Goal: Task Accomplishment & Management: Manage account settings

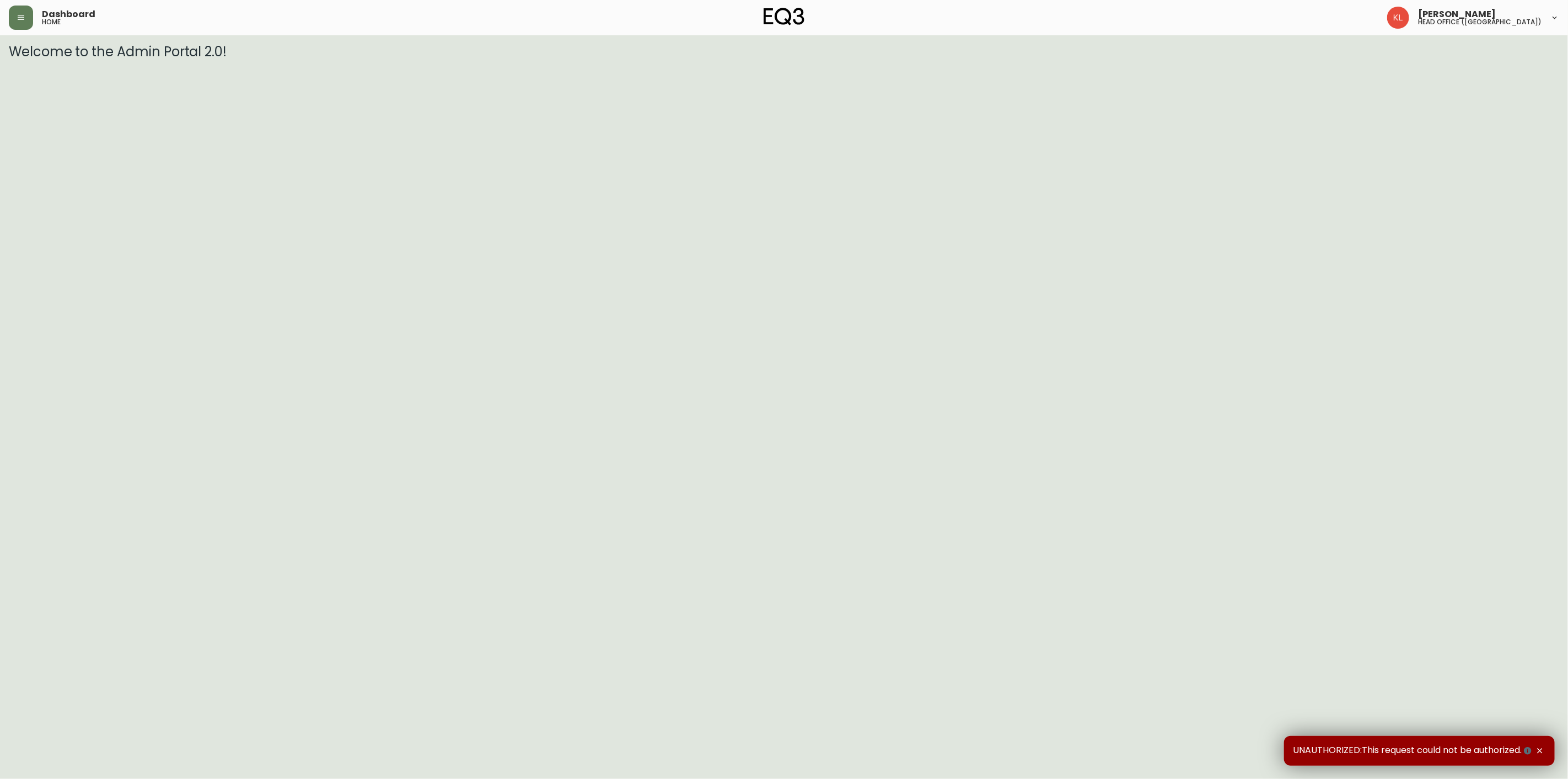
click at [17, 17] on icon "button" at bounding box center [21, 17] width 6 height 4
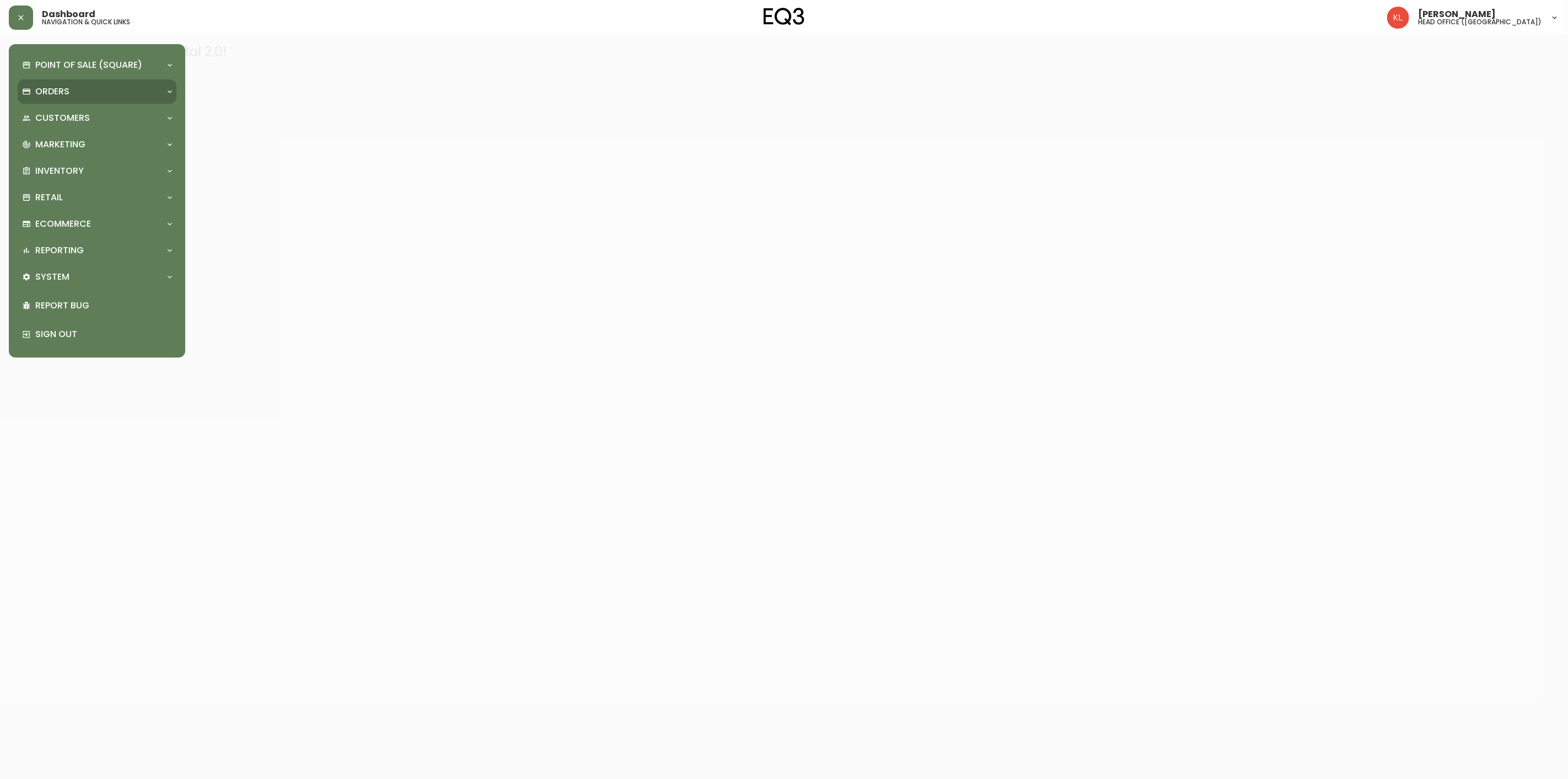
click at [34, 94] on div "Orders" at bounding box center [91, 91] width 139 height 12
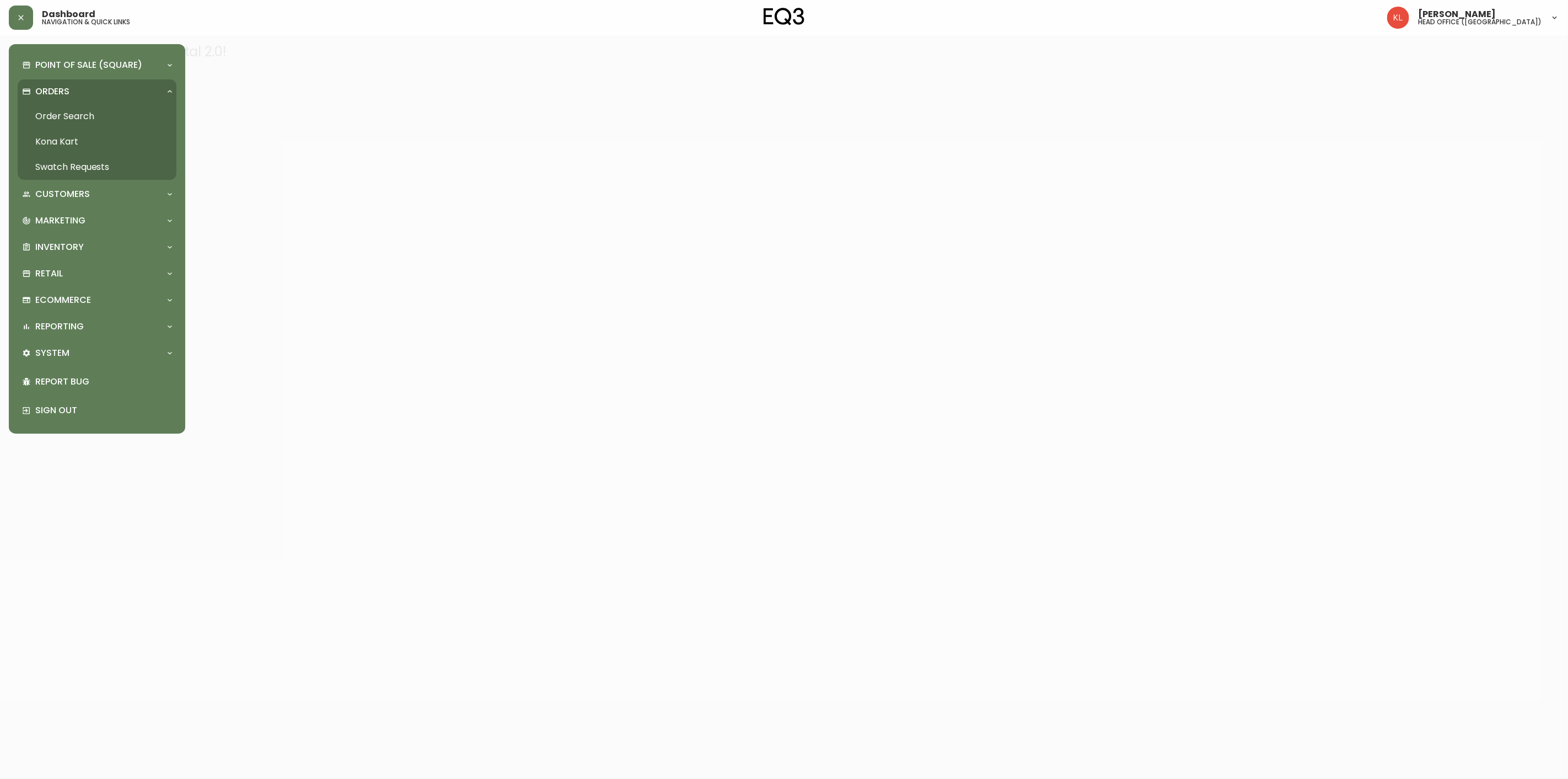
click at [57, 111] on link "Order Search" at bounding box center [96, 116] width 159 height 25
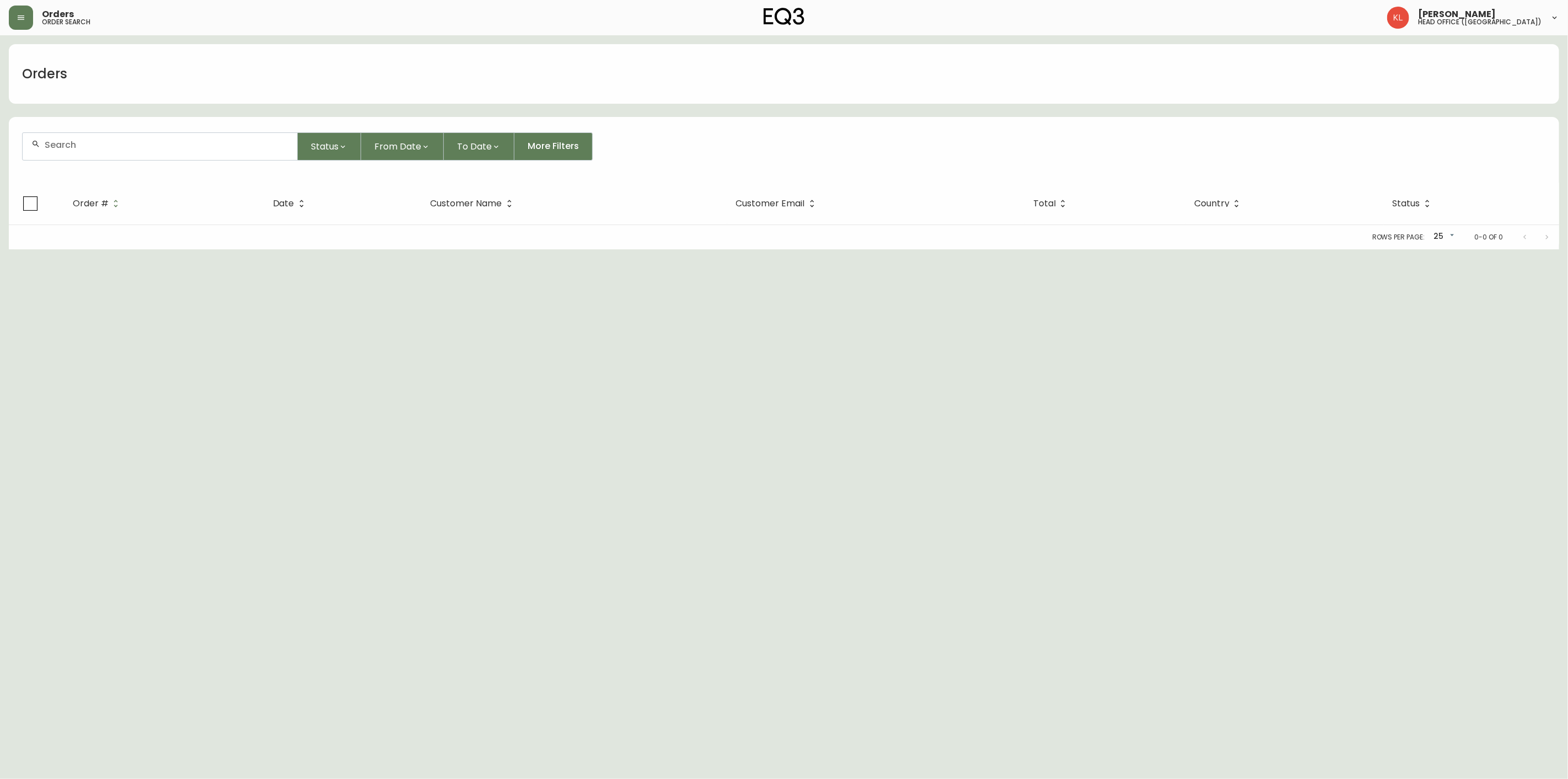
click at [119, 137] on div at bounding box center [159, 147] width 274 height 27
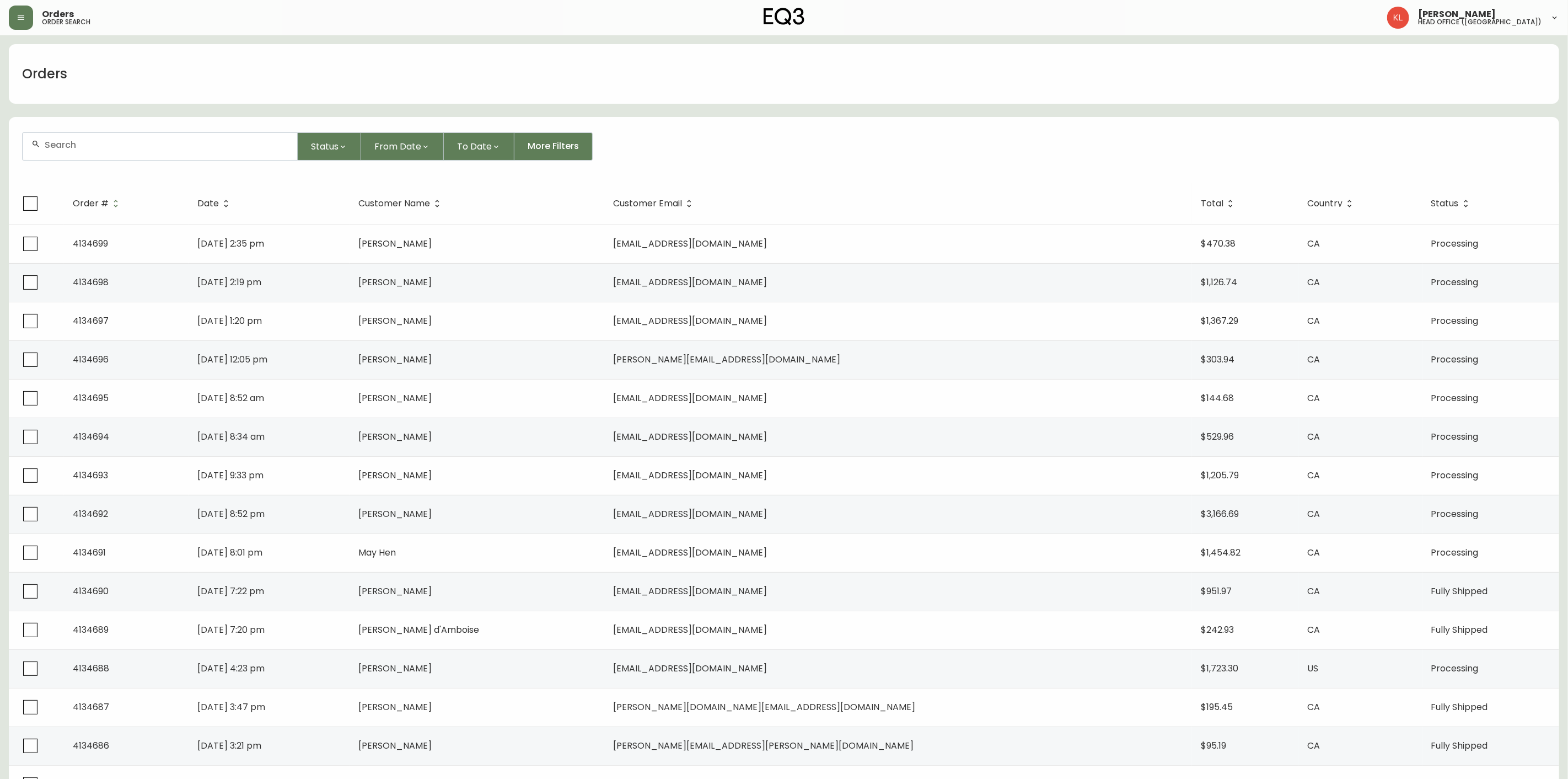
paste input "4134288"
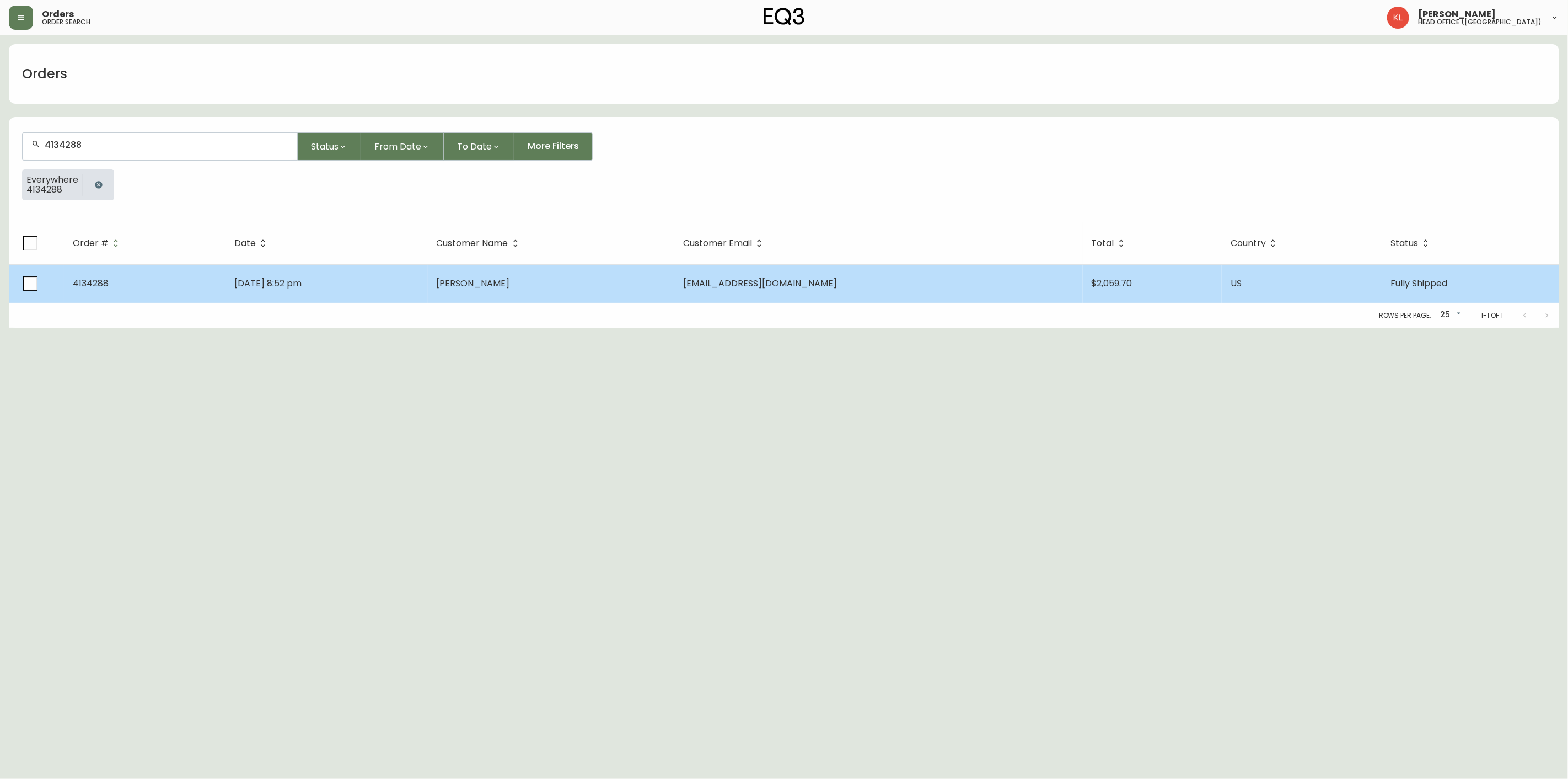
type input "4134288"
click at [286, 274] on td "Jul 22 2025, 8:52 pm" at bounding box center [326, 283] width 202 height 39
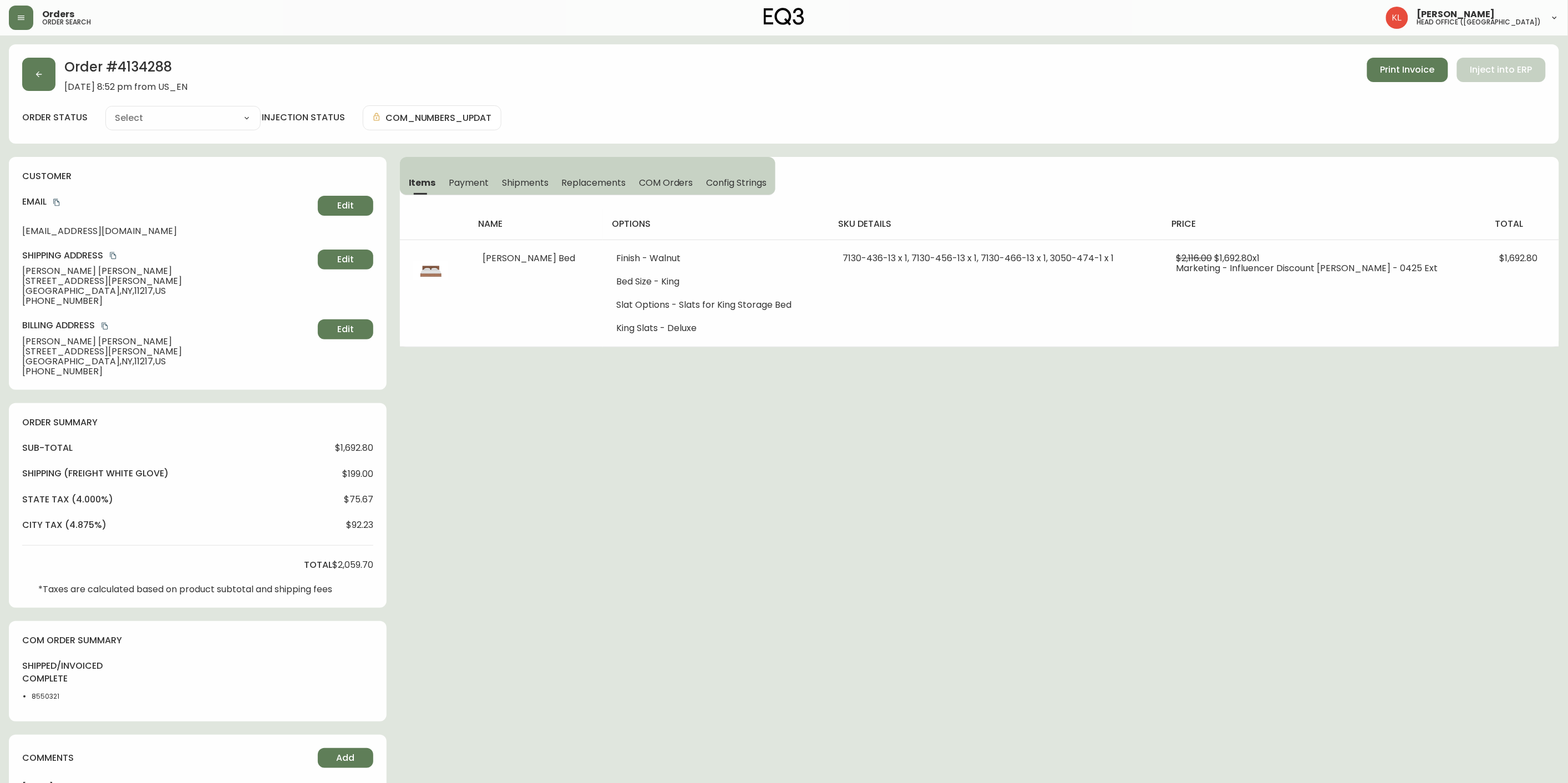
type input "Fully Shipped"
select select "FULLY_SHIPPED"
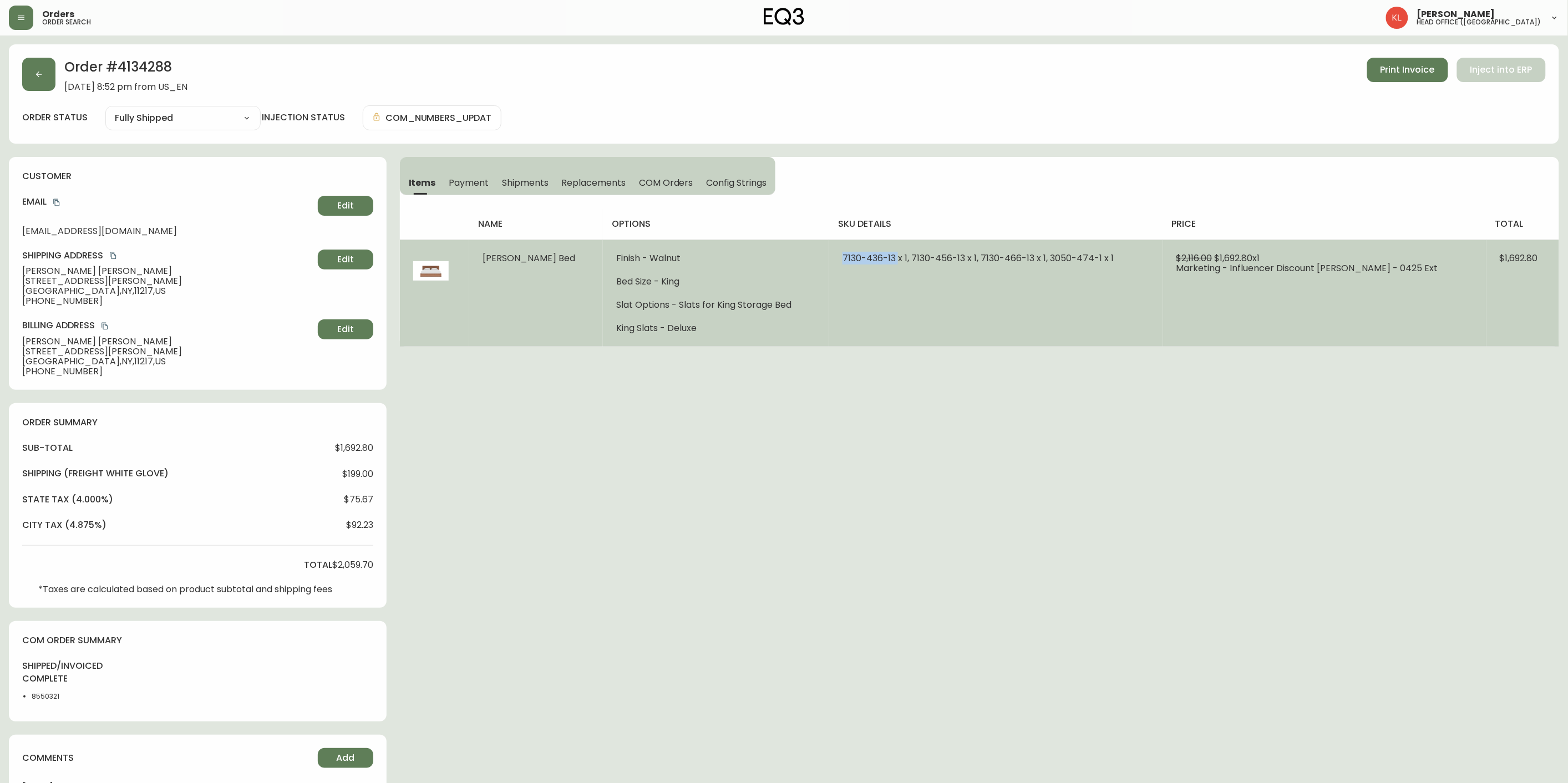
drag, startPoint x: 898, startPoint y: 256, endPoint x: 832, endPoint y: 259, distance: 66.1
click at [832, 259] on td "7130-436-13 x 1, 7130-456-13 x 1, 7130-466-13 x 1, 3050-474-1 x 1" at bounding box center [996, 293] width 334 height 107
copy span "7130-436-13"
drag, startPoint x: 964, startPoint y: 256, endPoint x: 913, endPoint y: 248, distance: 51.6
click at [913, 248] on td "7130-436-13 x 1, 7130-456-13 x 1, 7130-466-13 x 1, 3050-474-1 x 1" at bounding box center [996, 293] width 334 height 107
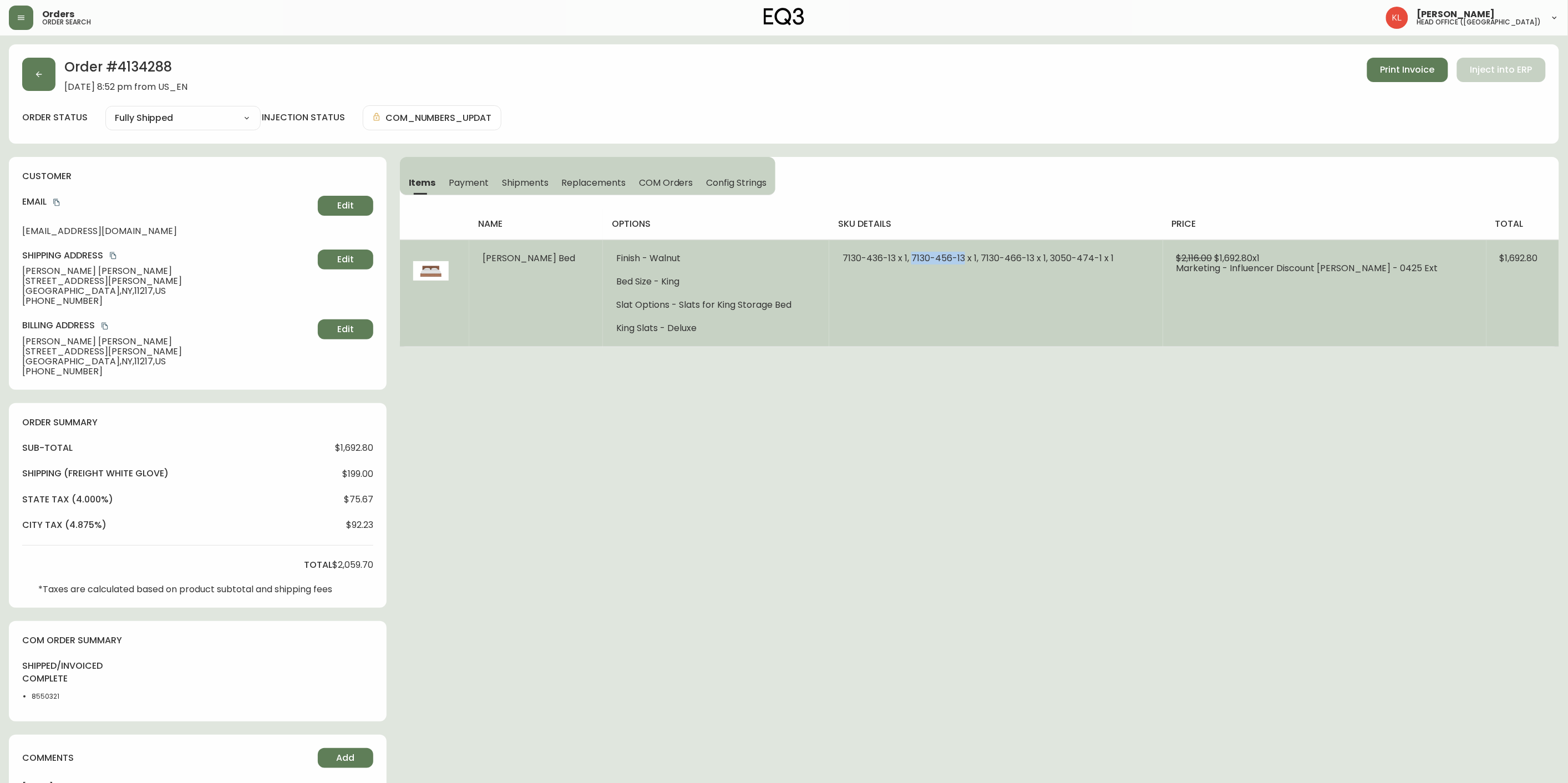
copy span "7130-456-13"
drag, startPoint x: 1034, startPoint y: 259, endPoint x: 980, endPoint y: 264, distance: 54.2
click at [980, 264] on span "7130-436-13 x 1, 7130-456-13 x 1, 7130-466-13 x 1, 3050-474-1 x 1" at bounding box center [979, 258] width 271 height 13
copy span "7130-466-13"
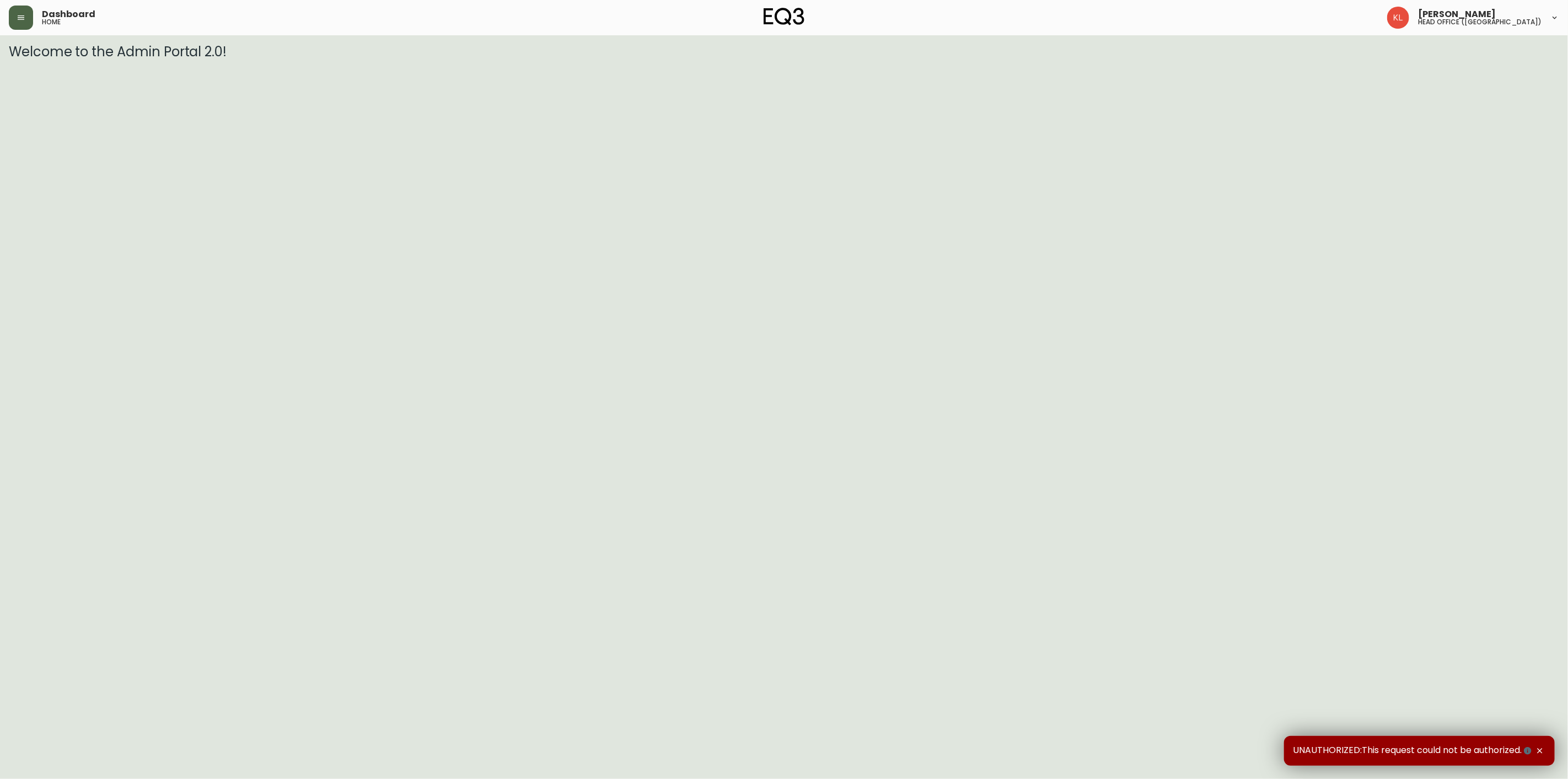
click at [22, 24] on button "button" at bounding box center [21, 18] width 24 height 24
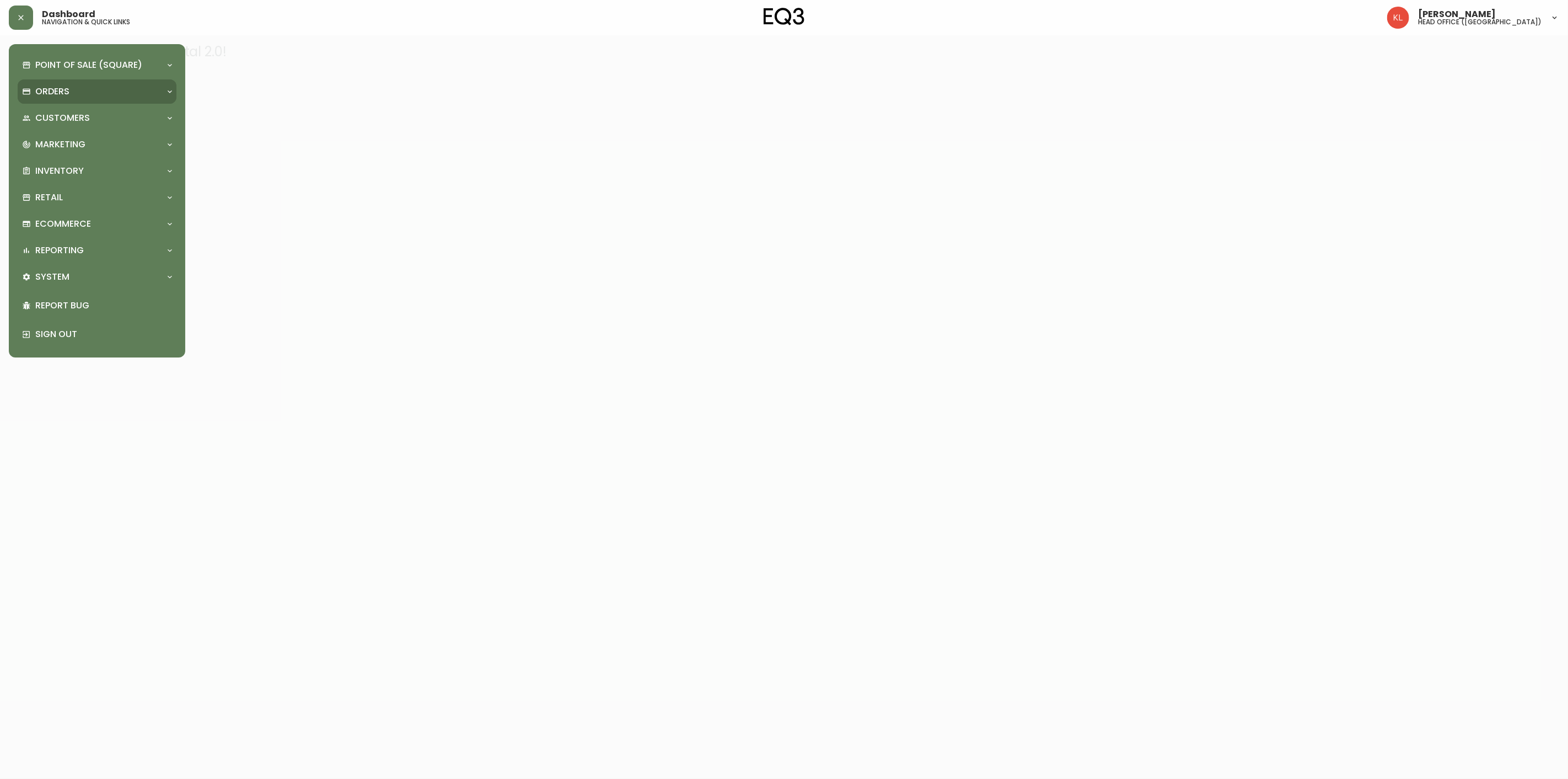
click at [53, 94] on p "Orders" at bounding box center [52, 91] width 34 height 12
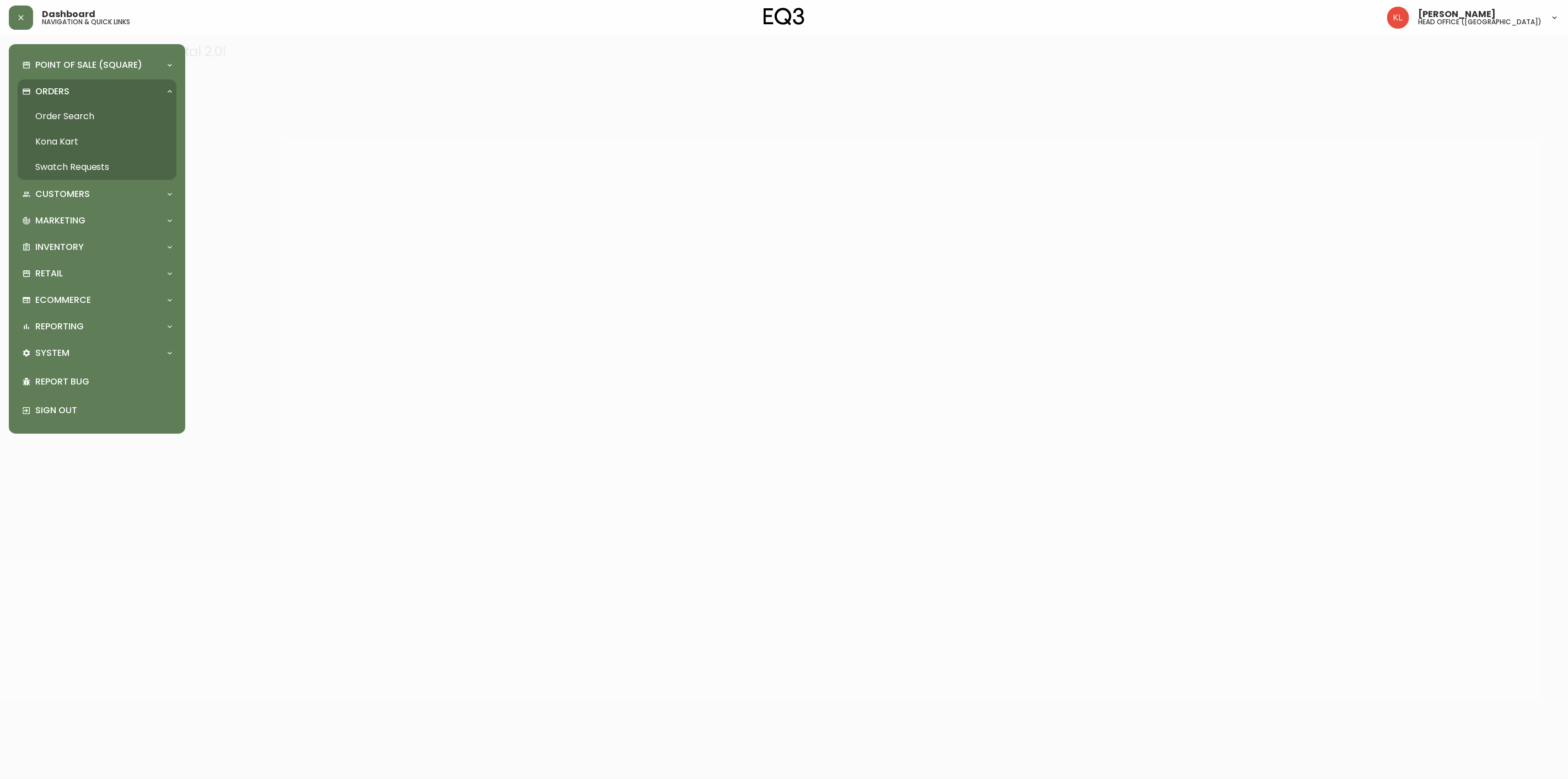
drag, startPoint x: 51, startPoint y: 120, endPoint x: 57, endPoint y: 120, distance: 6.0
click at [51, 120] on link "Order Search" at bounding box center [96, 116] width 159 height 25
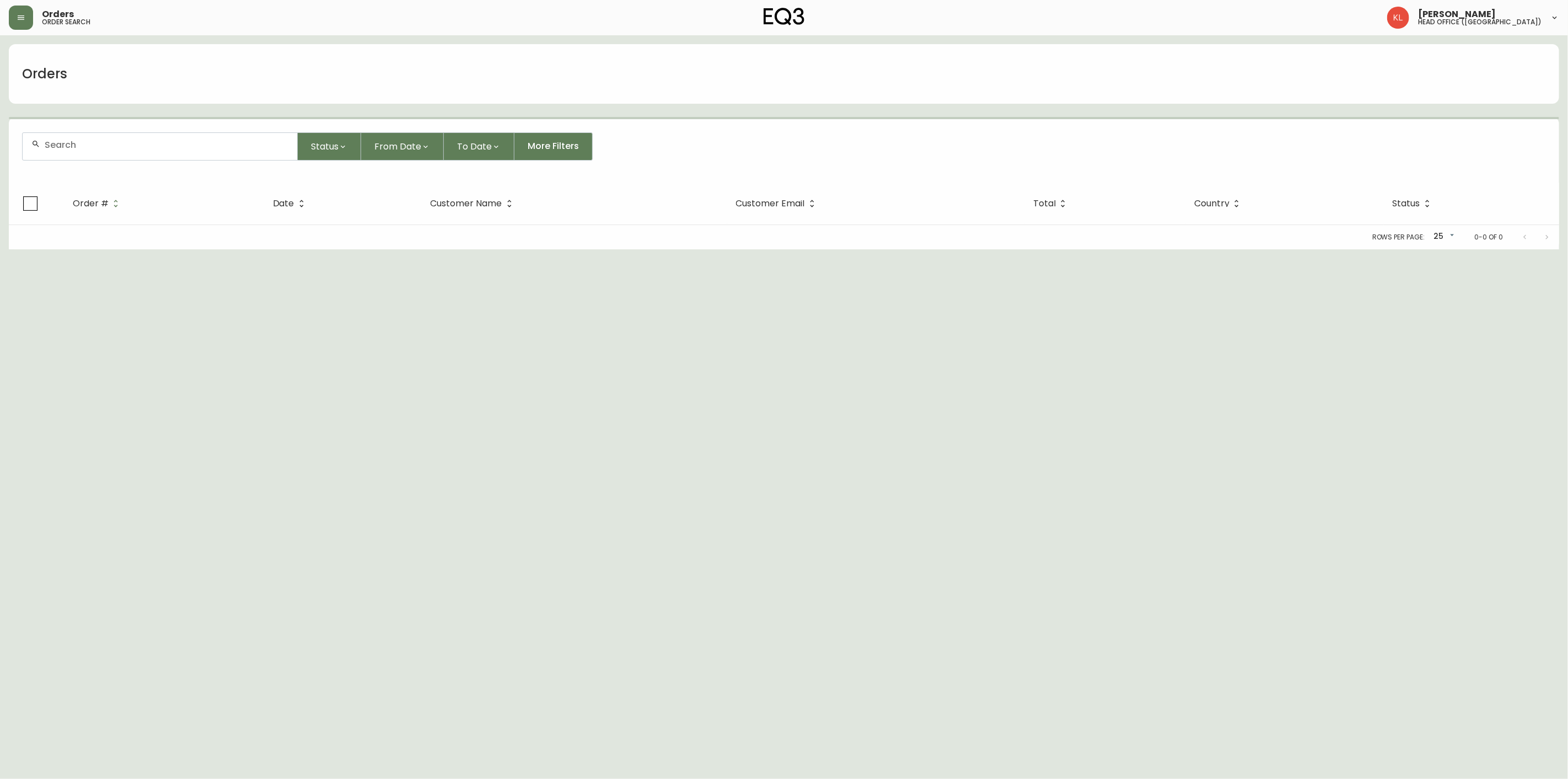
click at [103, 138] on div at bounding box center [159, 147] width 274 height 27
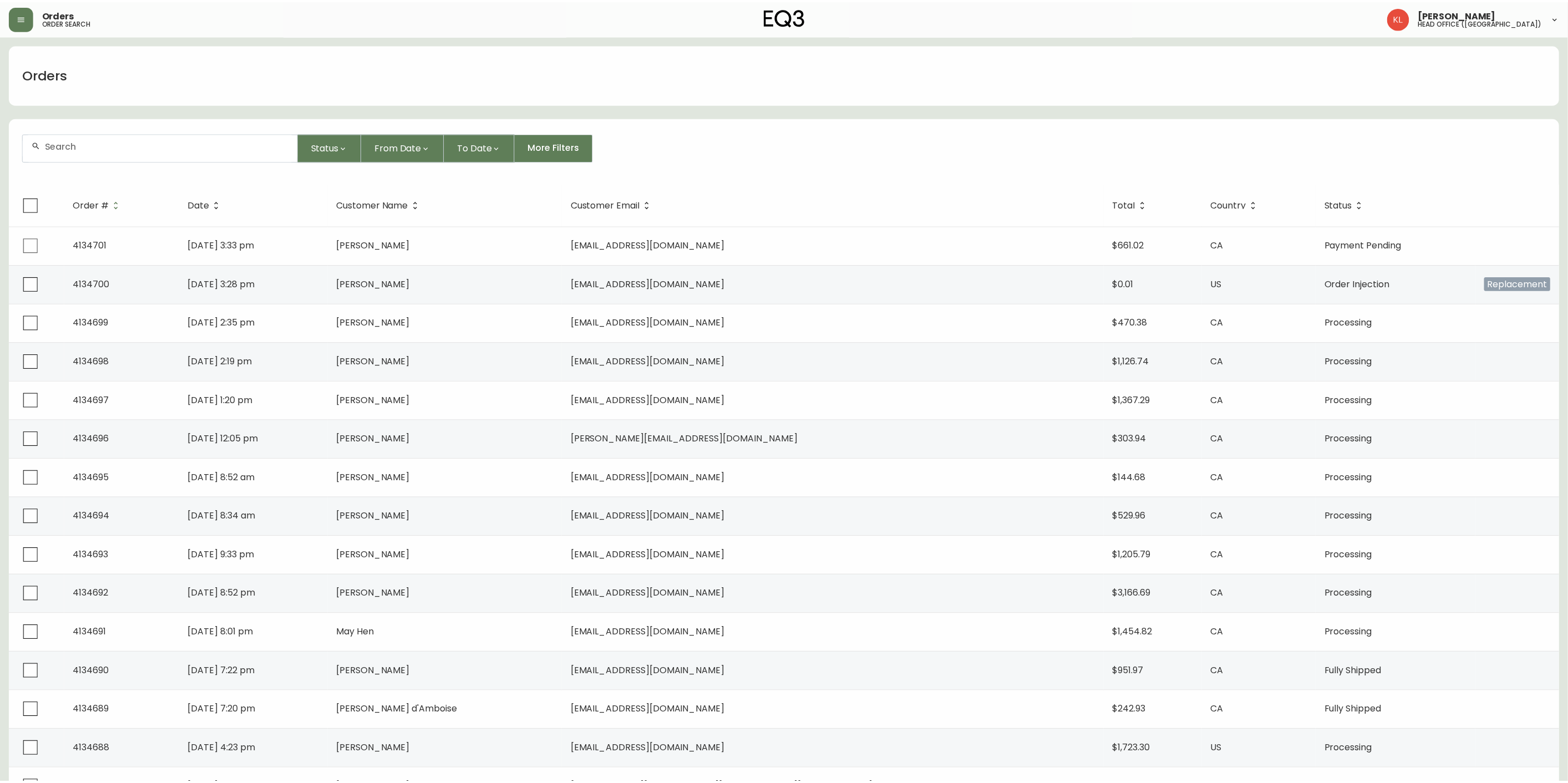
paste input "4134053"
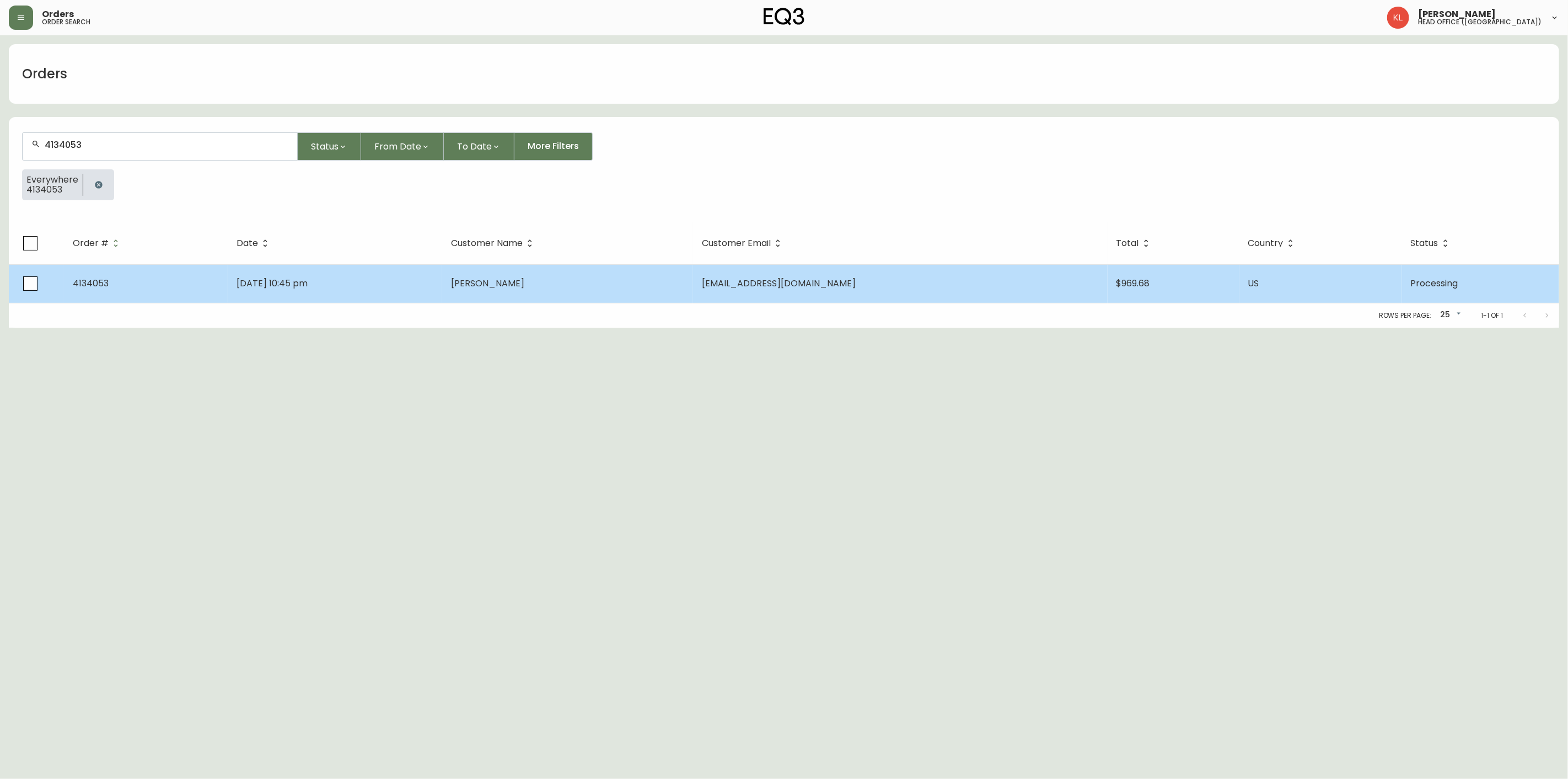
type input "4134053"
click at [308, 285] on span "[DATE] 10:45 pm" at bounding box center [272, 283] width 71 height 13
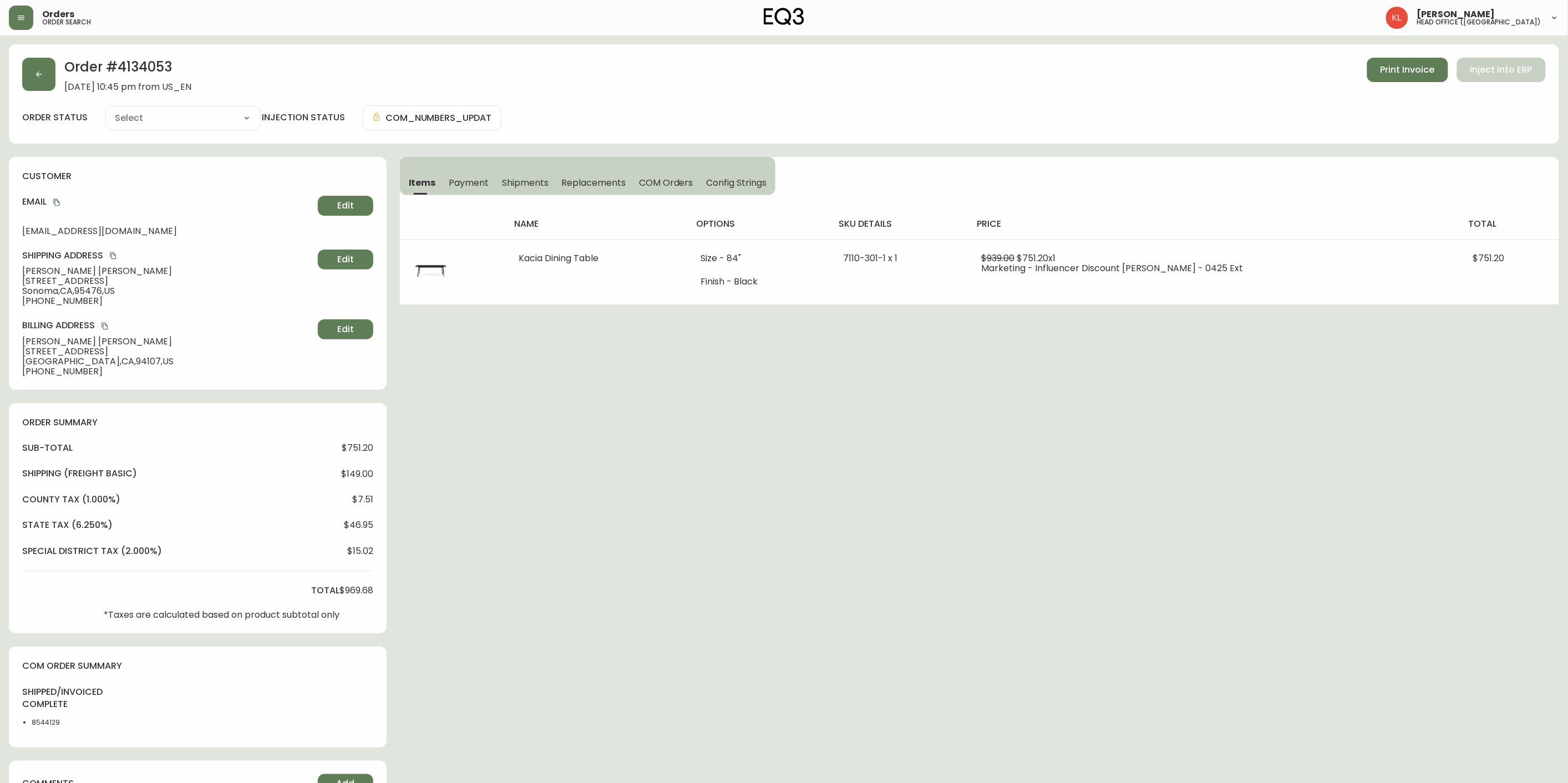
type input "Processing"
select select "PROCESSING"
click at [524, 182] on span "Shipments" at bounding box center [525, 183] width 47 height 12
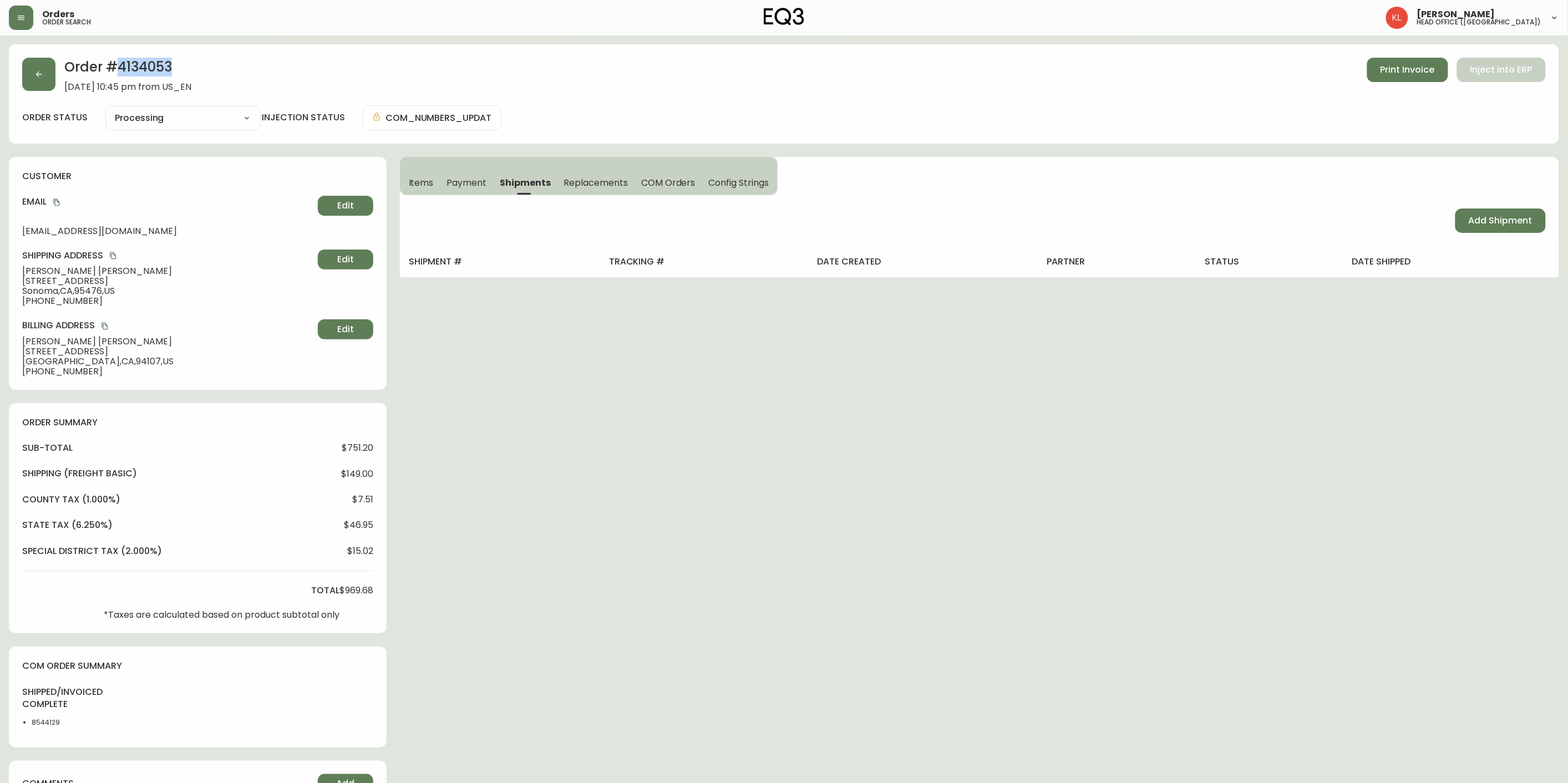
drag, startPoint x: 182, startPoint y: 70, endPoint x: 115, endPoint y: 71, distance: 67.0
click at [115, 71] on h2 "Order # 4134053" at bounding box center [128, 70] width 127 height 25
copy h2 "4134053"
click at [427, 187] on span "Items" at bounding box center [421, 183] width 25 height 12
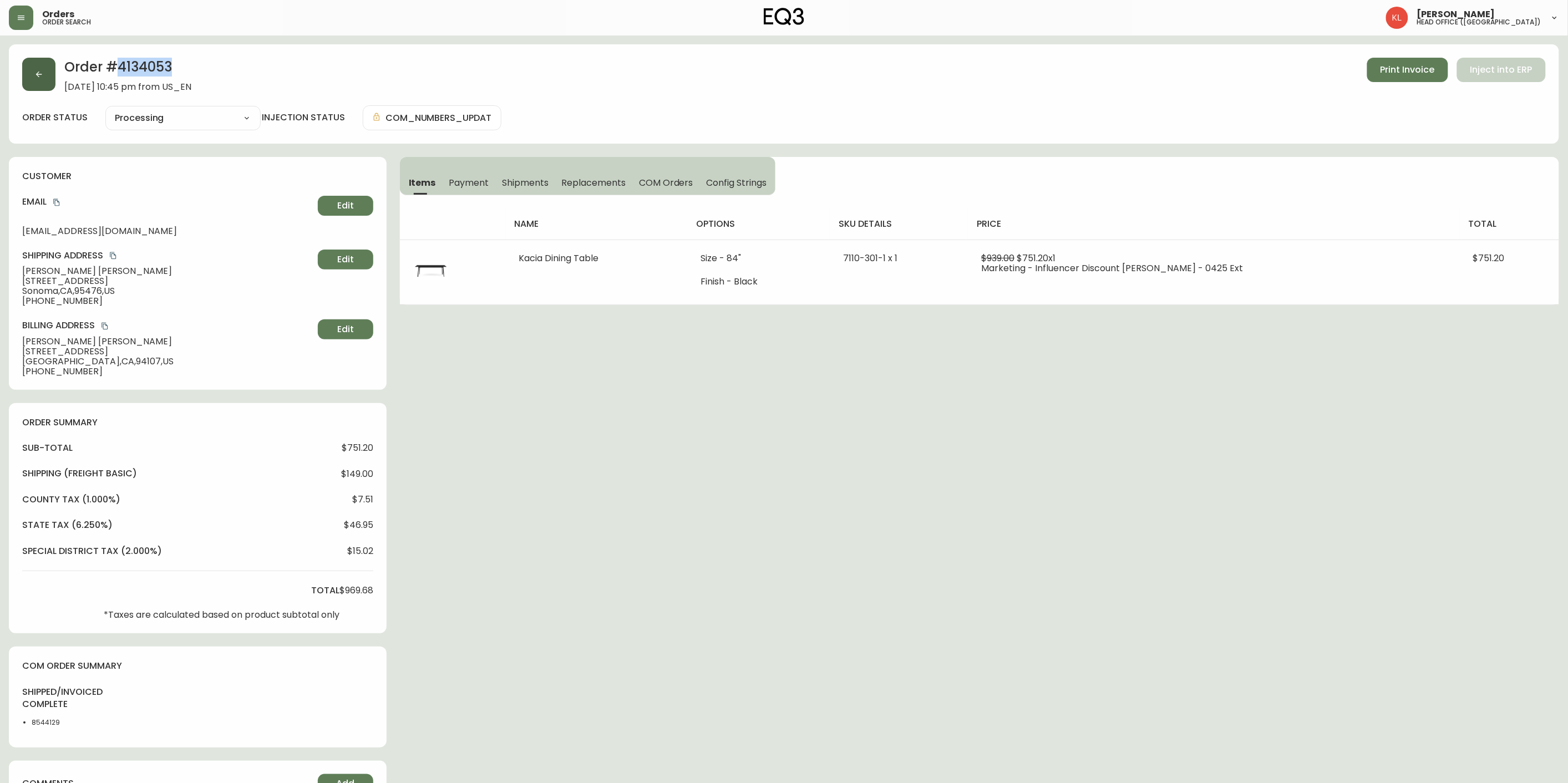
click at [47, 68] on button "button" at bounding box center [38, 74] width 33 height 33
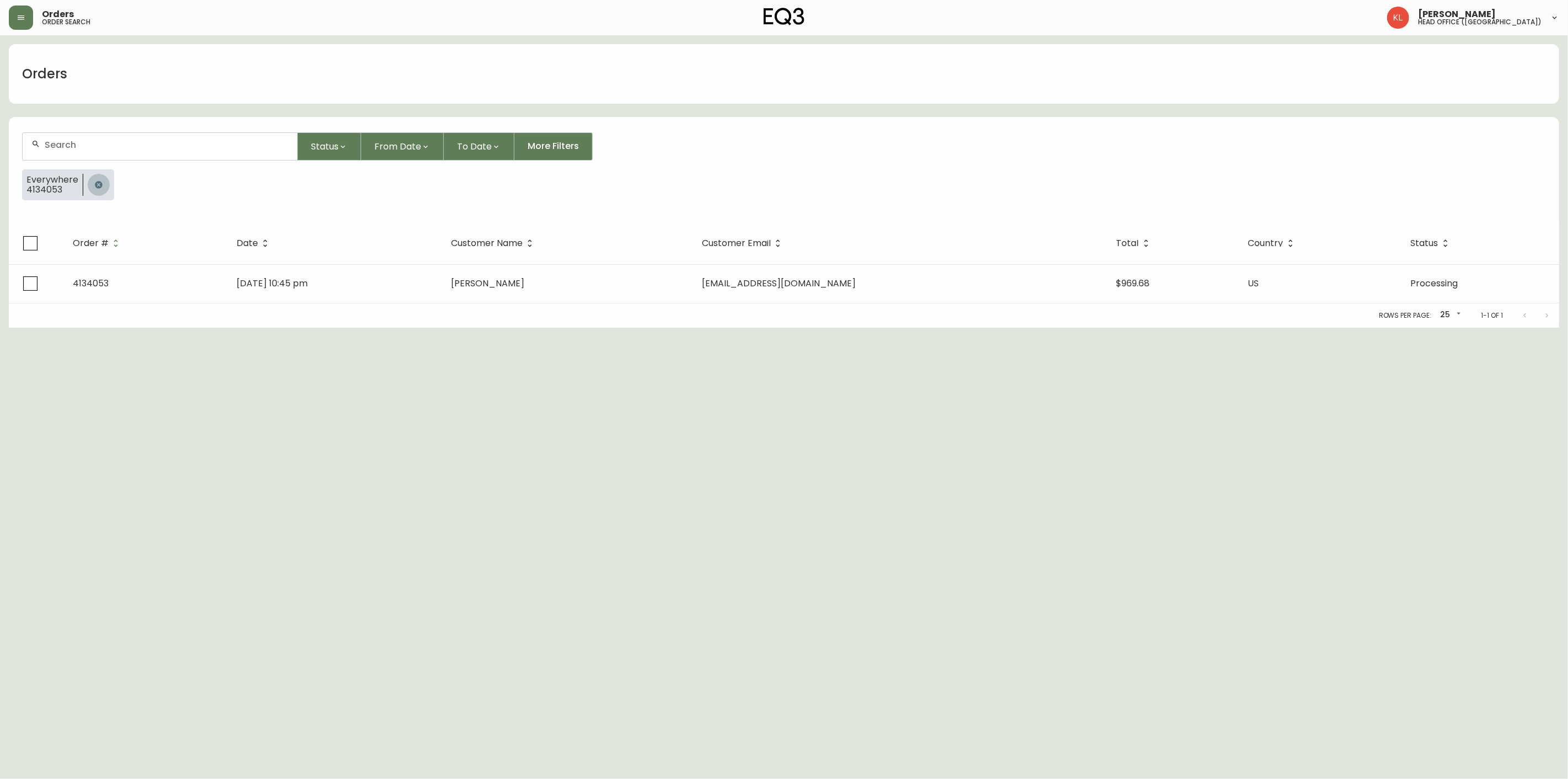
click at [95, 188] on icon "button" at bounding box center [99, 185] width 9 height 9
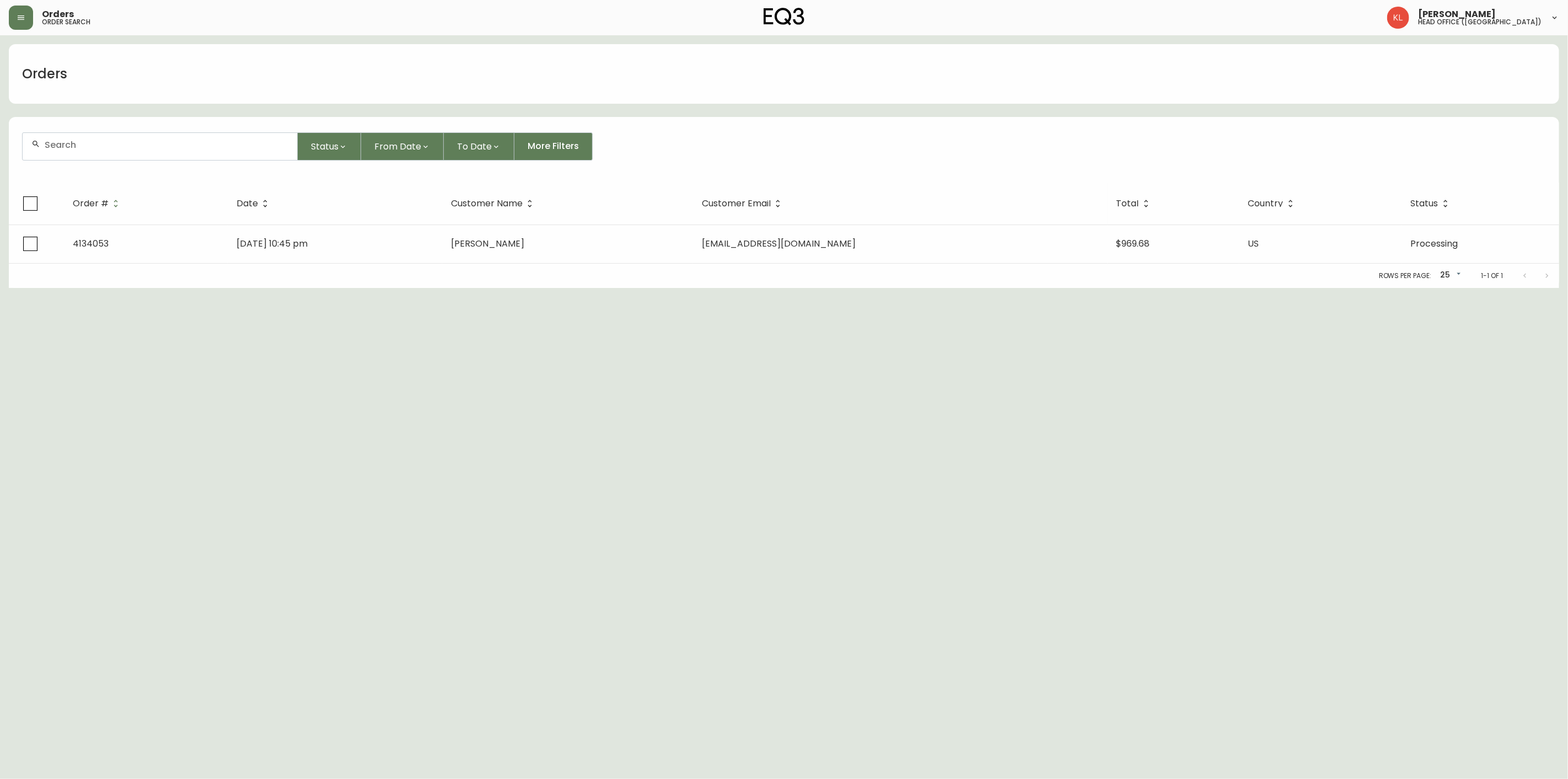
click at [123, 149] on input "text" at bounding box center [166, 145] width 243 height 10
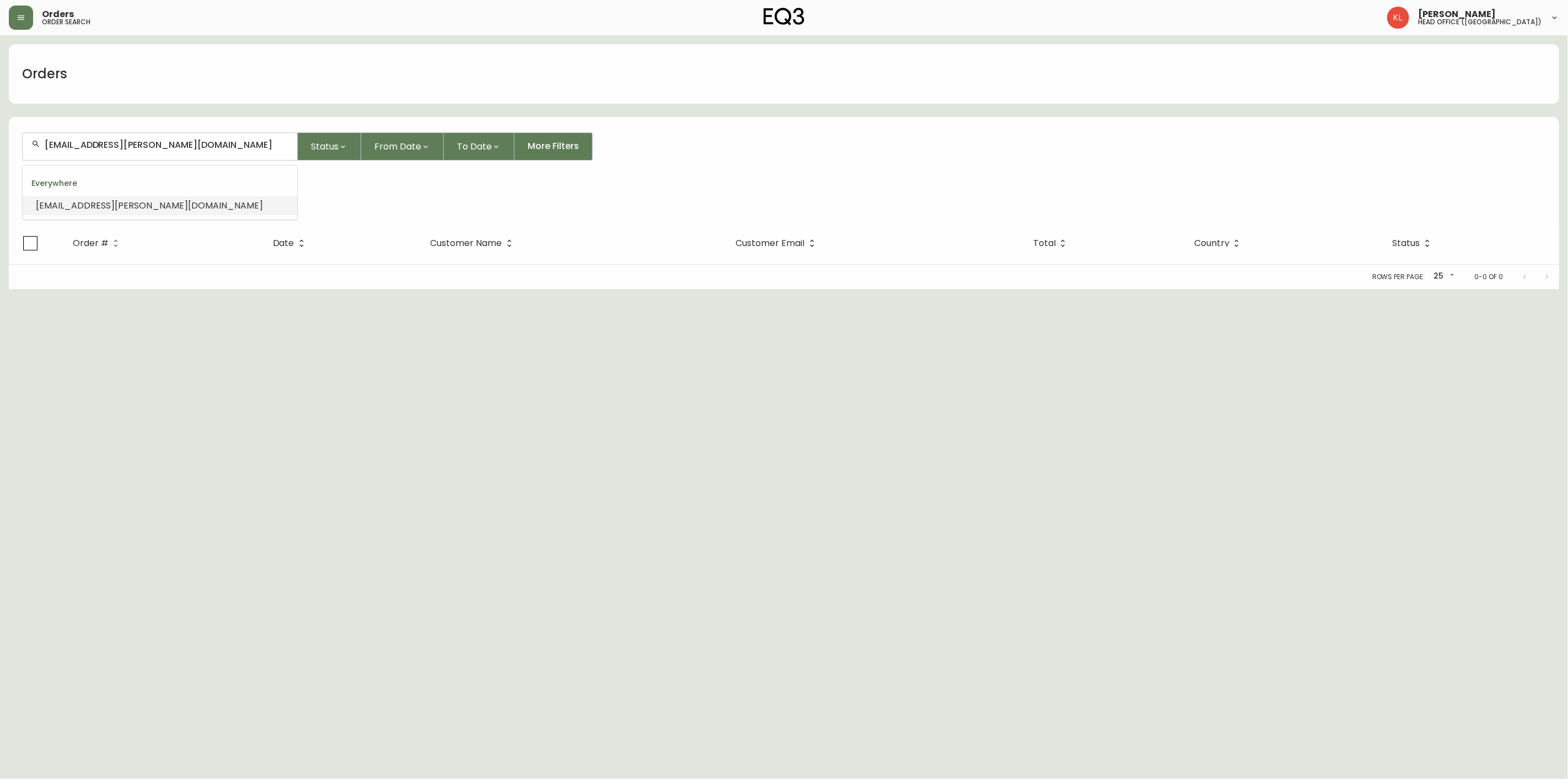
drag, startPoint x: 183, startPoint y: 149, endPoint x: -165, endPoint y: 183, distance: 349.7
click at [0, 183] on html "Orders order search [PERSON_NAME] head office ([GEOGRAPHIC_DATA]) Orders [EMAIL…" at bounding box center [784, 145] width 1568 height 289
paste input "[PHONE_NUMBER]"
type input "[PHONE_NUMBER]"
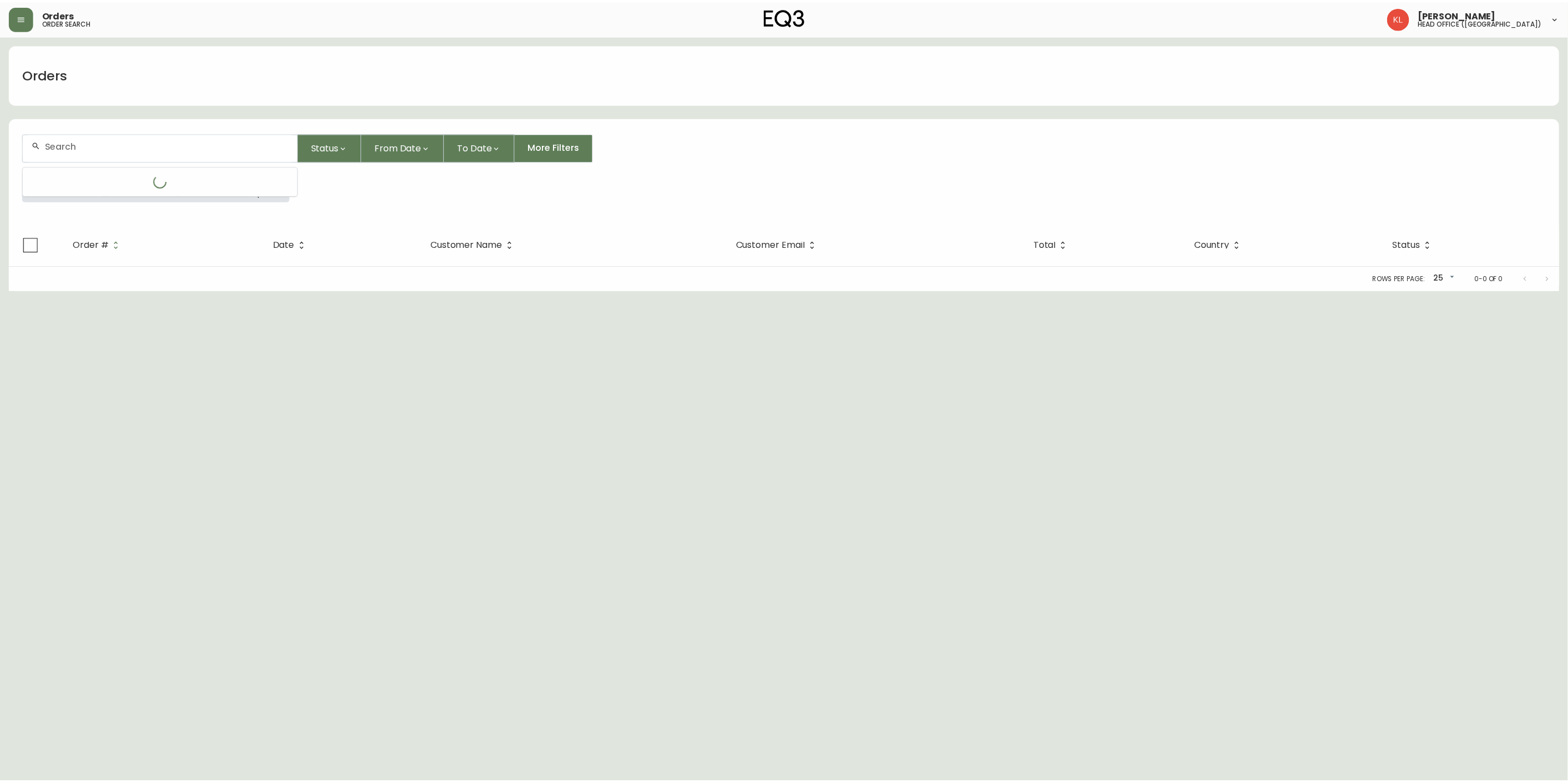
scroll to position [0, 0]
click at [168, 149] on input "[PHONE_NUMBER]" at bounding box center [167, 145] width 245 height 10
type input "mari"
type input "s"
type input "[PERSON_NAME]"
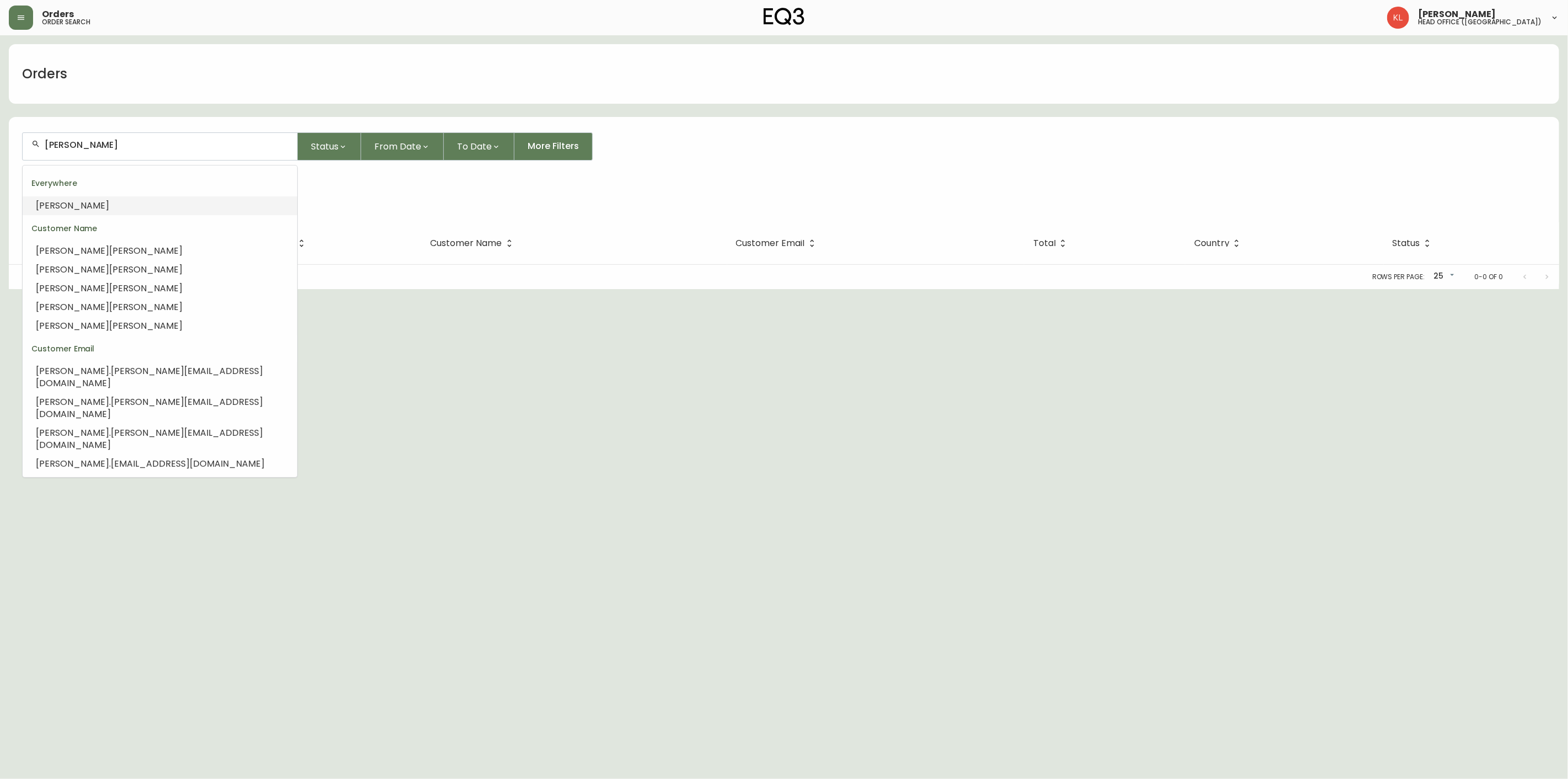
click at [107, 201] on li "[PERSON_NAME]" at bounding box center [159, 206] width 274 height 19
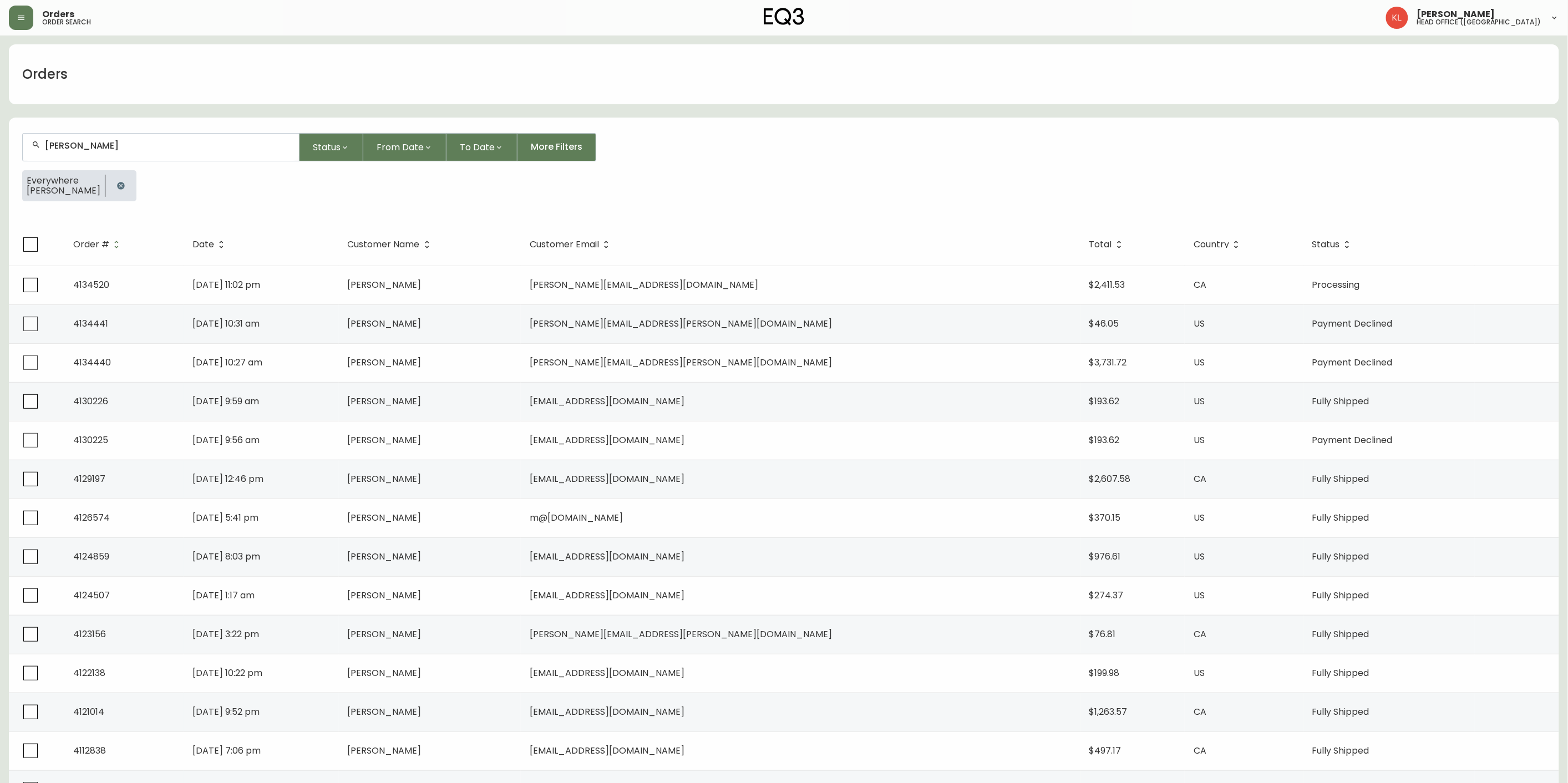
click at [1306, 250] on th "Status" at bounding box center [1389, 244] width 171 height 42
click at [1312, 245] on span "Status" at bounding box center [1326, 244] width 28 height 6
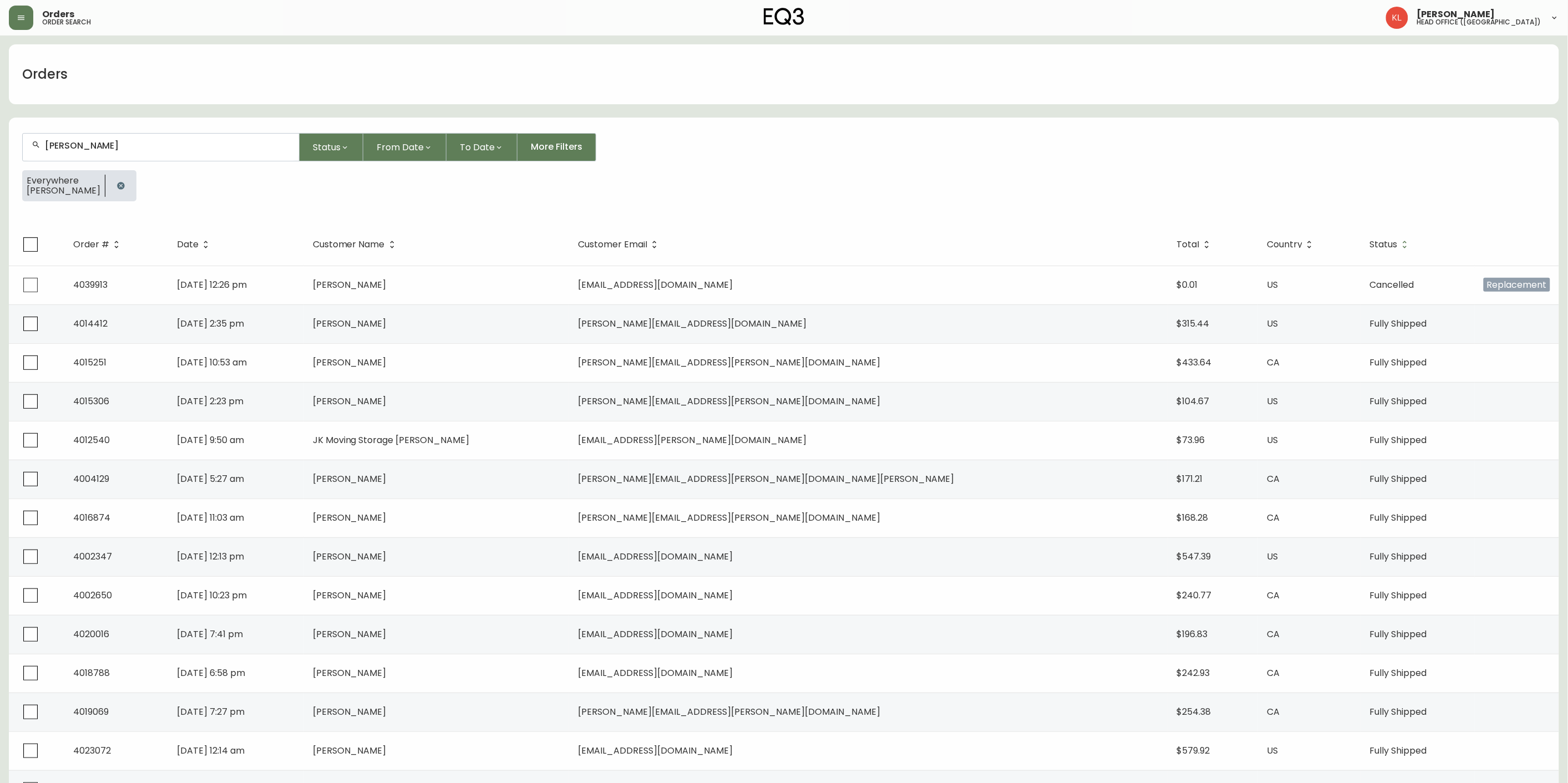
click at [1370, 245] on span "Status" at bounding box center [1384, 244] width 28 height 6
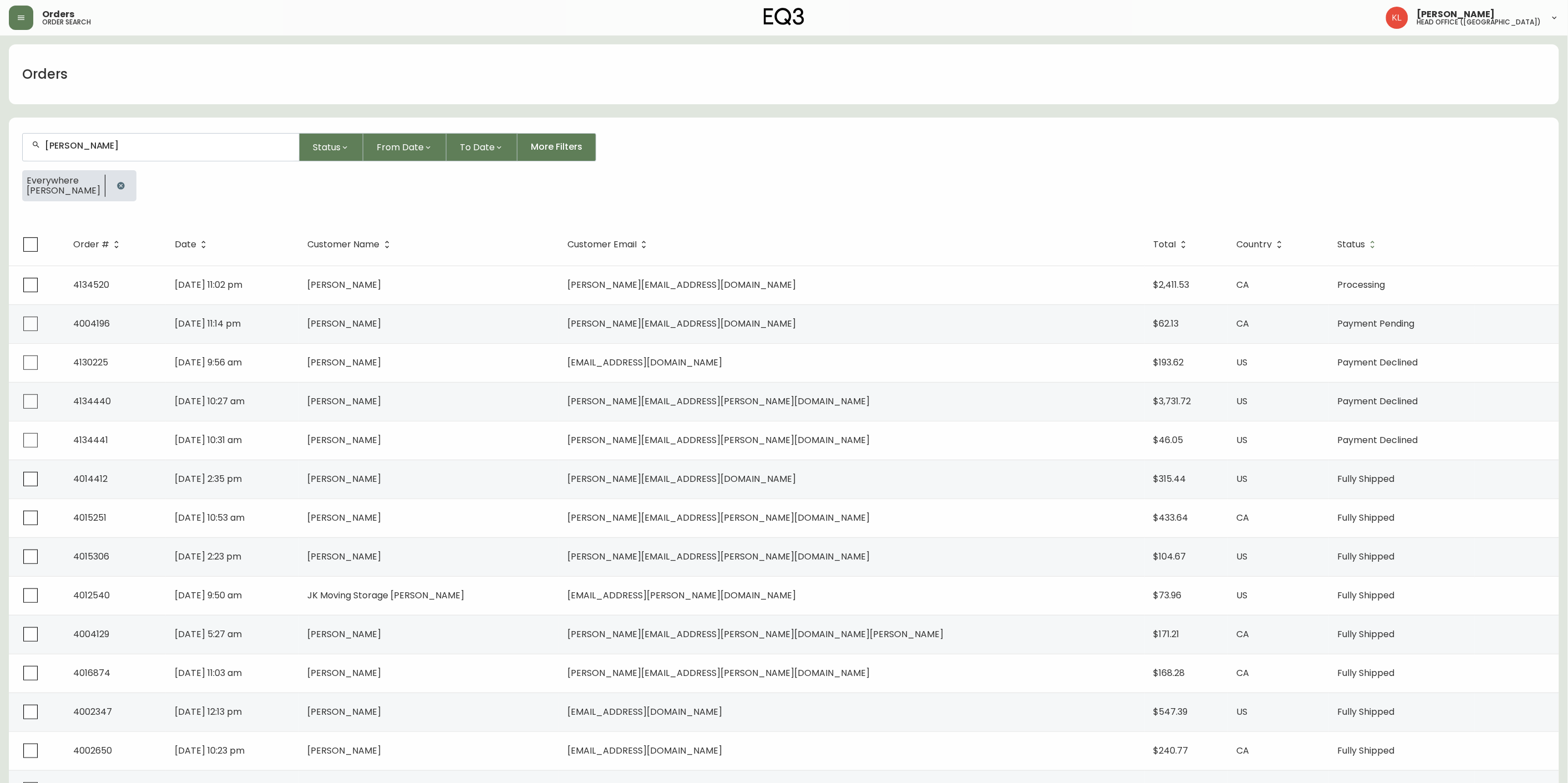
click at [1338, 241] on span "Status" at bounding box center [1351, 244] width 28 height 6
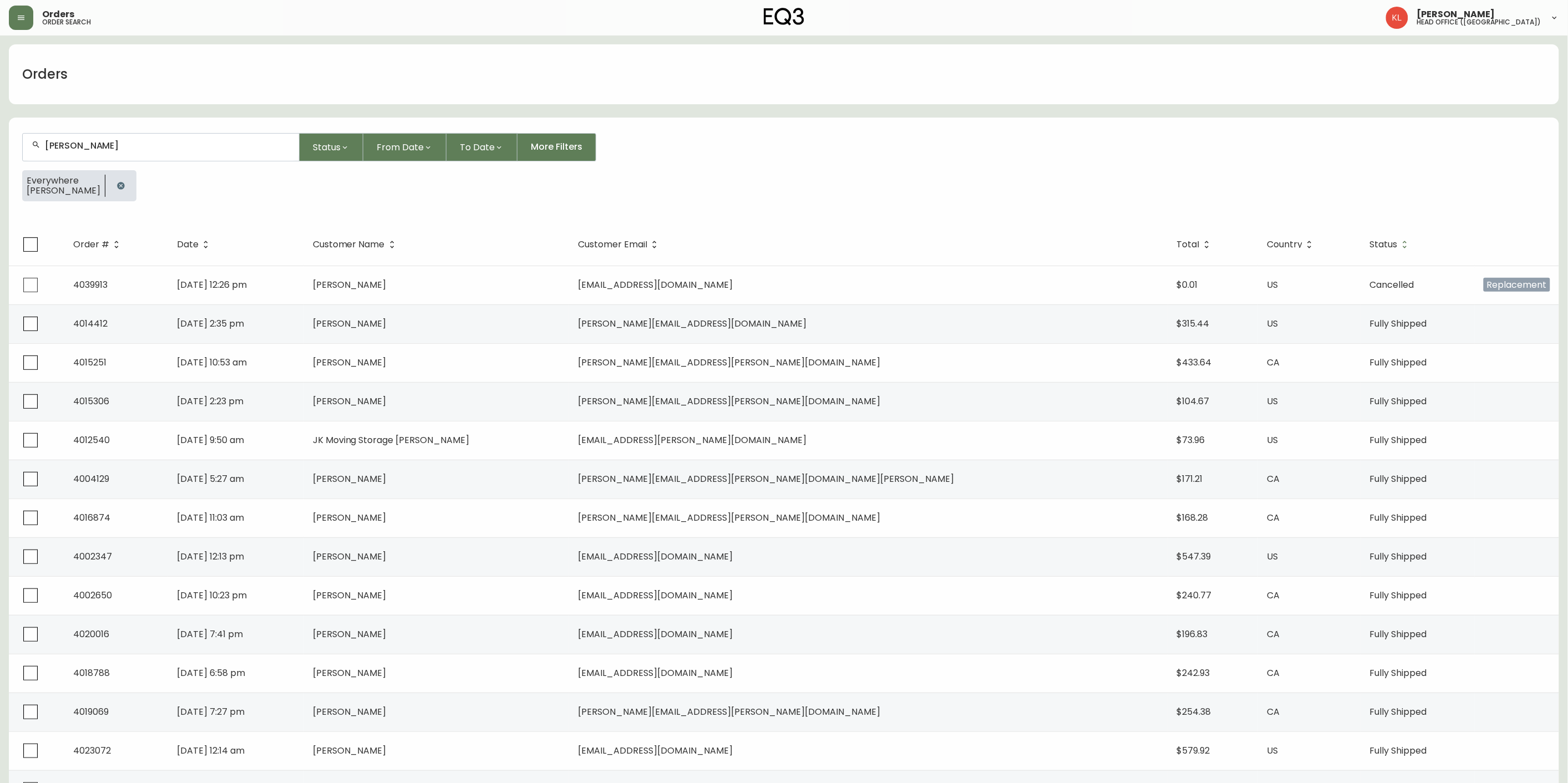
click at [1370, 246] on span "Status" at bounding box center [1391, 244] width 42 height 10
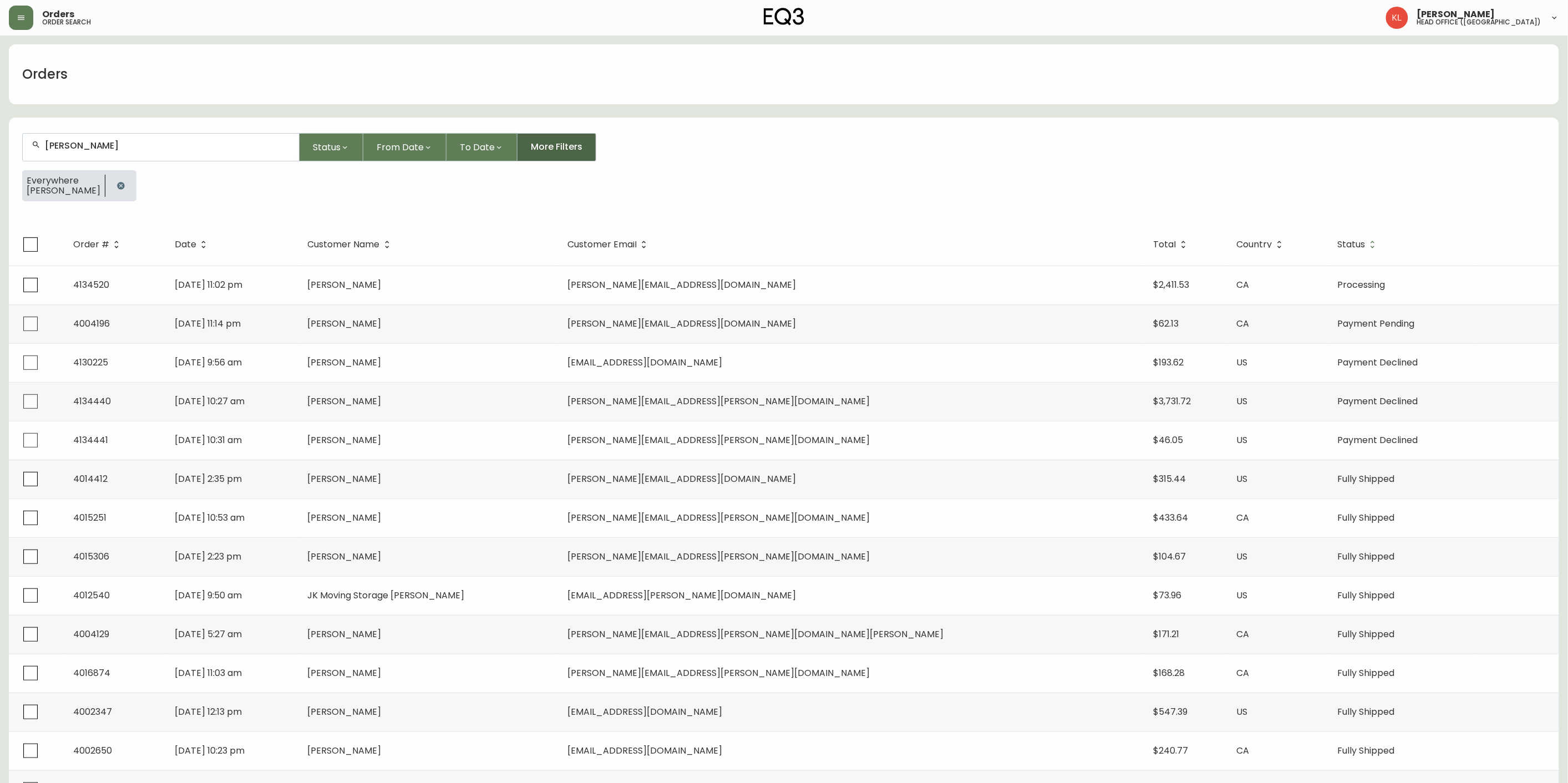
click at [546, 141] on span "More Filters" at bounding box center [556, 147] width 52 height 12
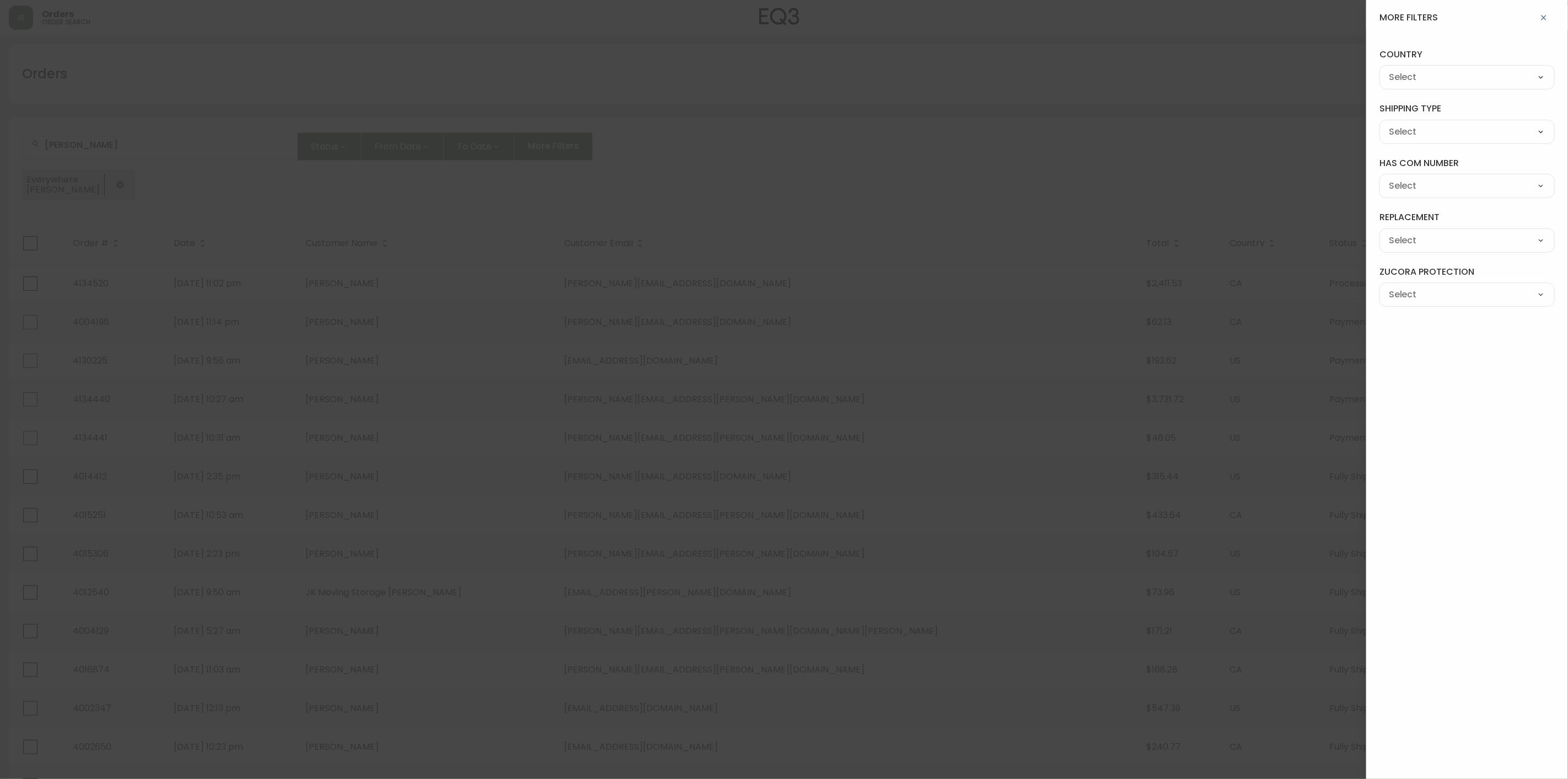
click at [1441, 134] on select "--- FREIGHT PARCEL" at bounding box center [1467, 132] width 175 height 17
drag, startPoint x: 1441, startPoint y: 134, endPoint x: 1301, endPoint y: 136, distance: 140.0
click at [1441, 134] on select "--- FREIGHT PARCEL" at bounding box center [1467, 132] width 175 height 17
click at [1087, 138] on div at bounding box center [784, 390] width 1568 height 779
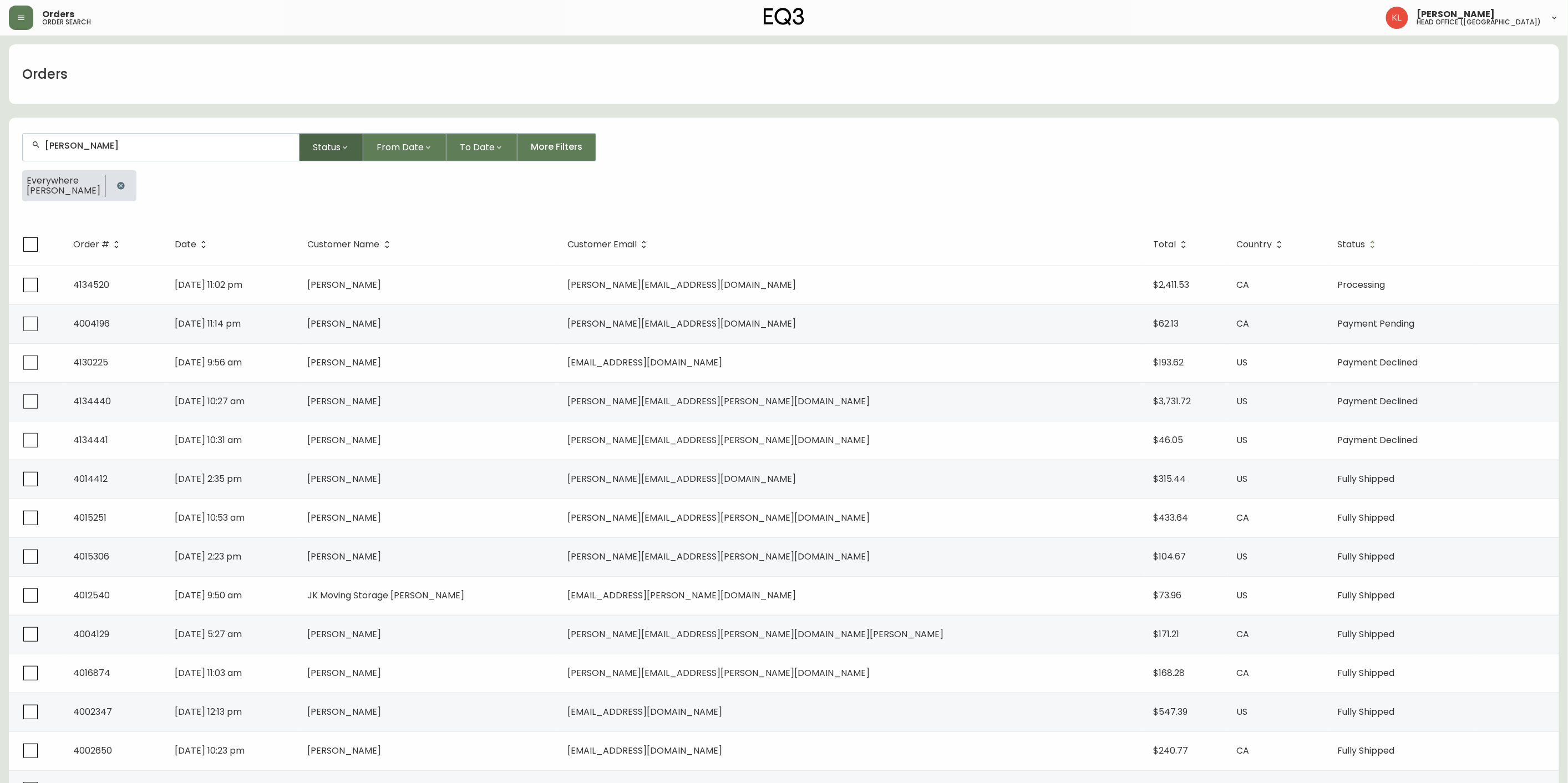
click at [345, 145] on icon "button" at bounding box center [345, 147] width 9 height 9
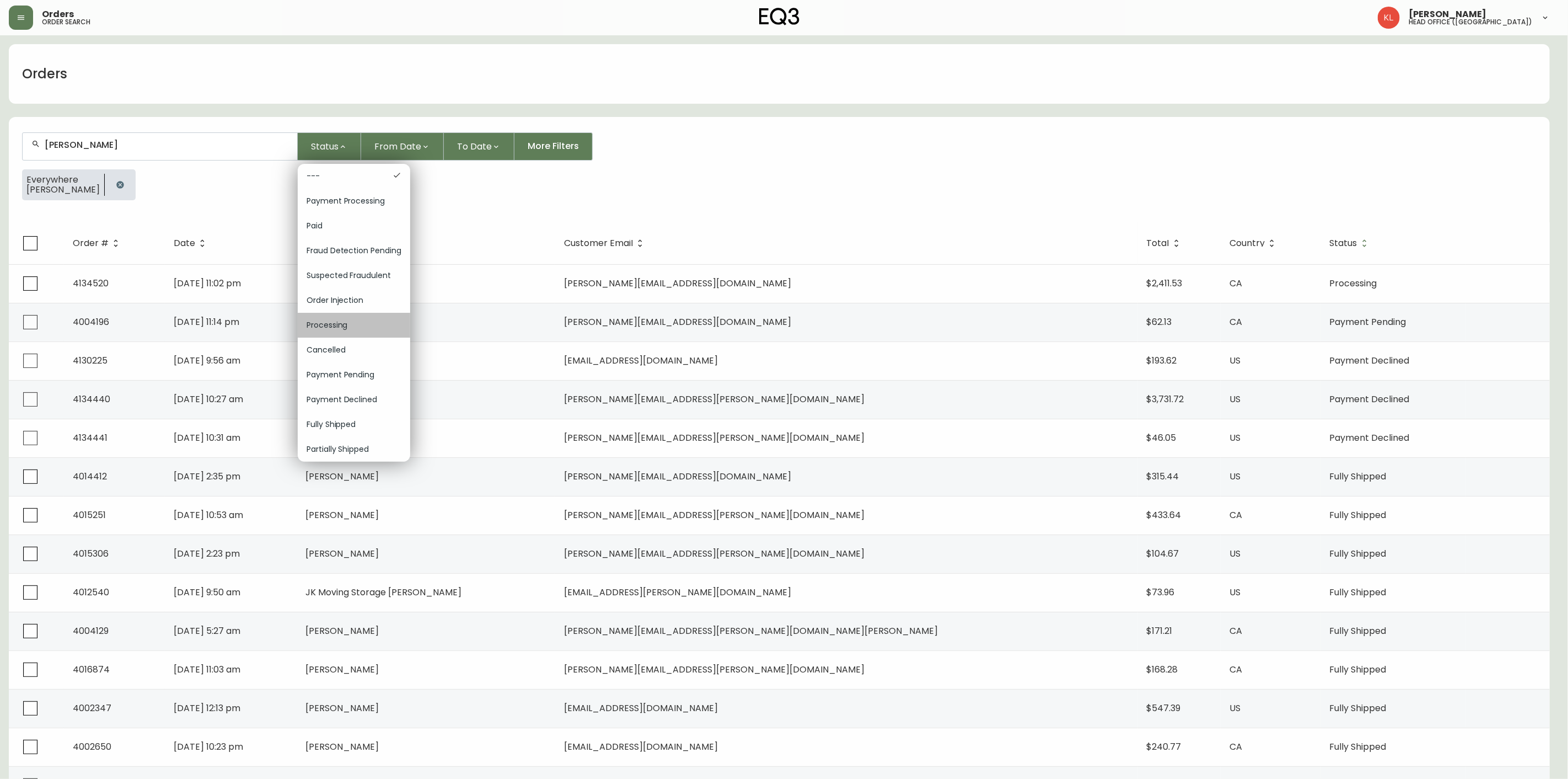
click at [359, 332] on div "Processing" at bounding box center [353, 325] width 112 height 25
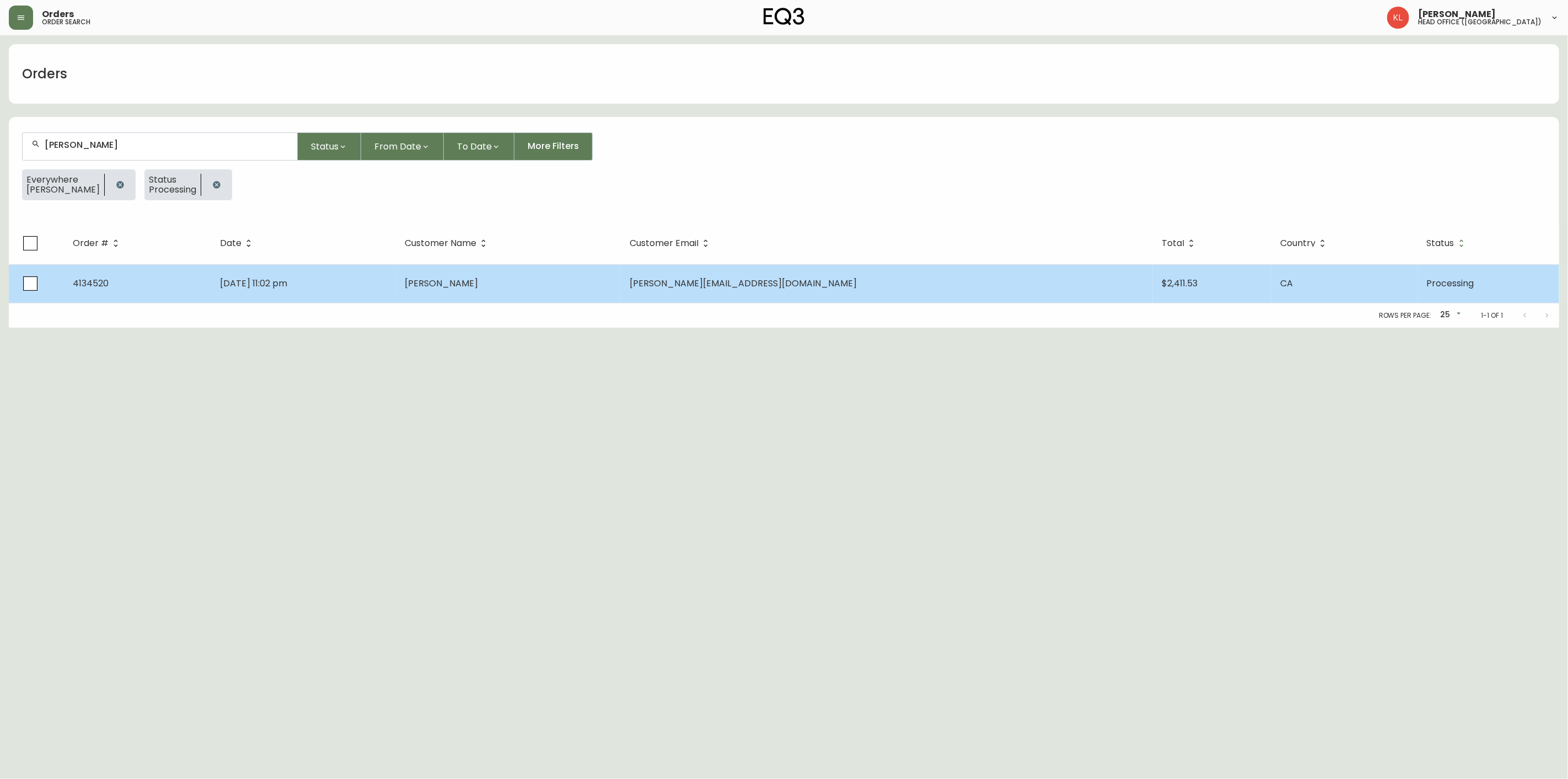
click at [396, 285] on td "[DATE] 11:02 pm" at bounding box center [303, 283] width 184 height 39
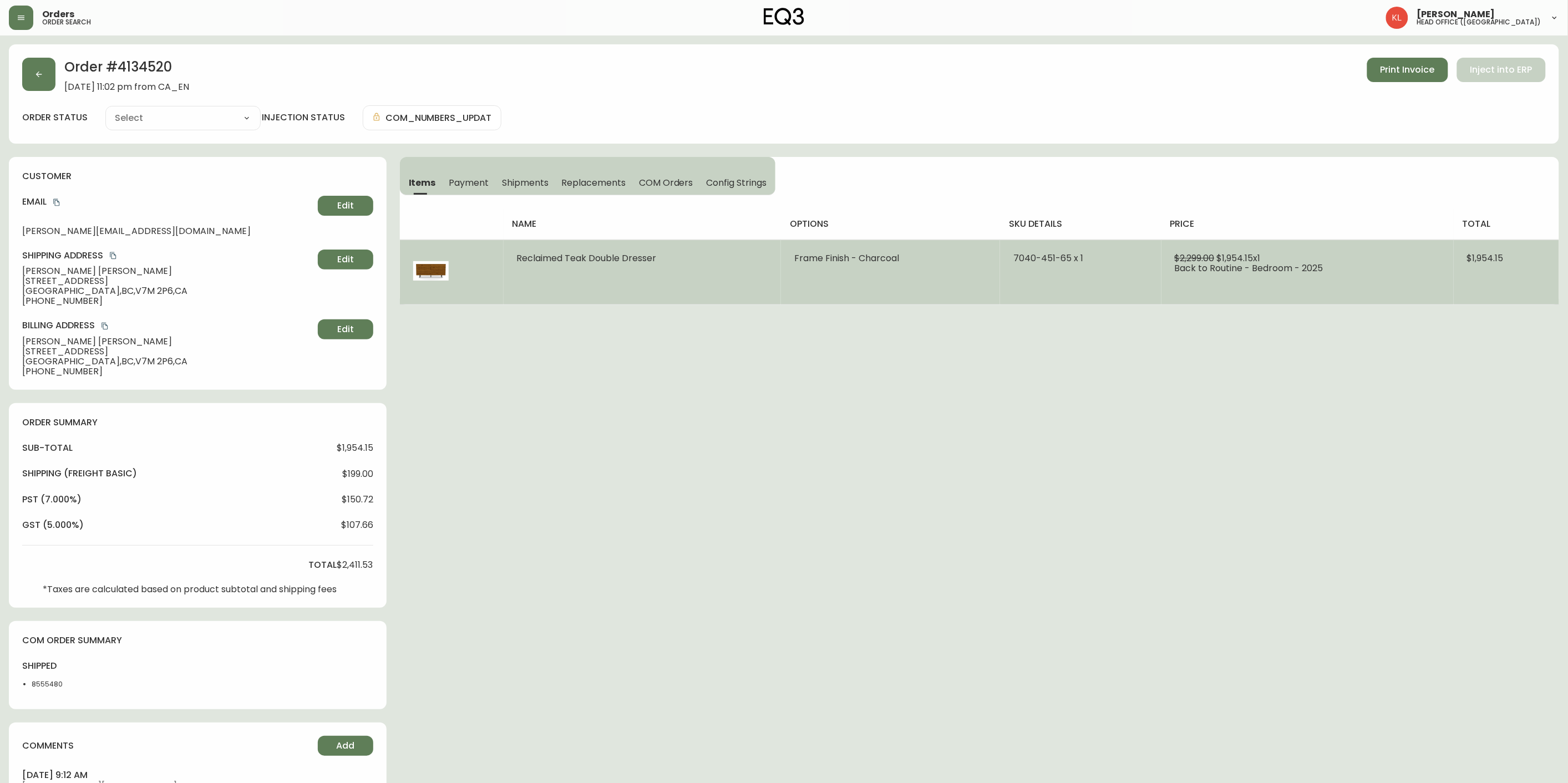
type input "Processing"
select select "PROCESSING"
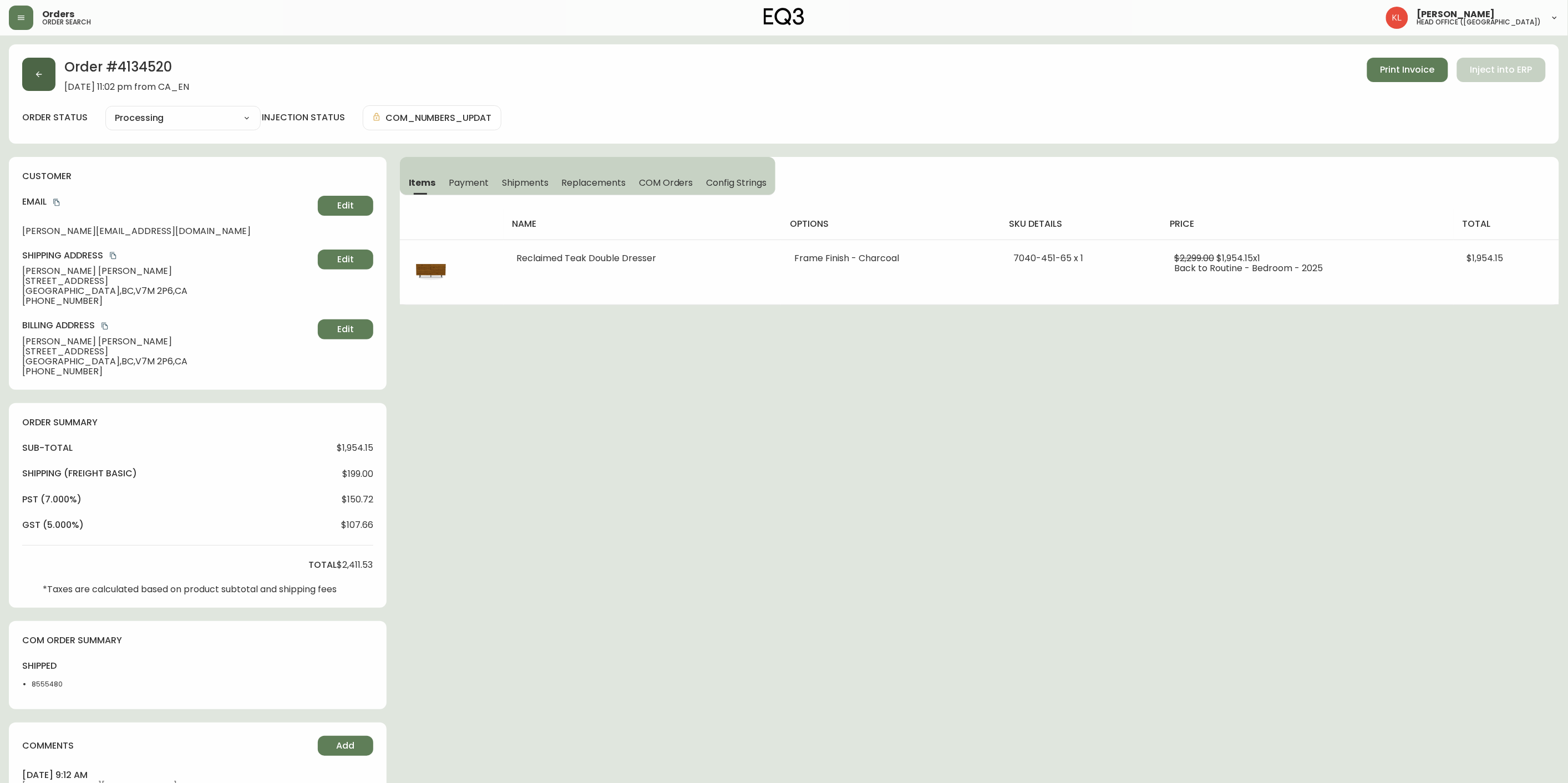
click at [36, 68] on button "button" at bounding box center [38, 74] width 33 height 33
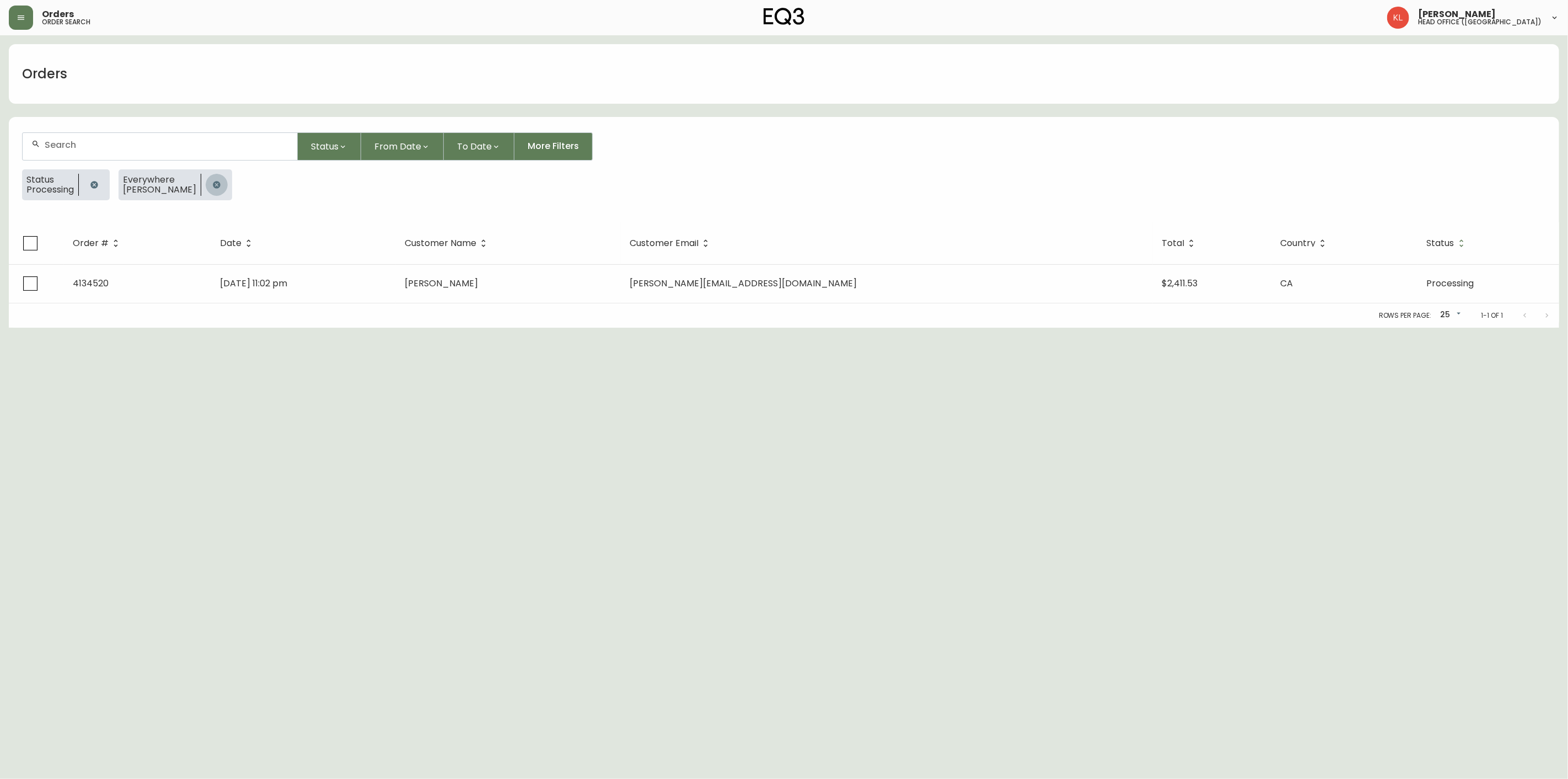
drag, startPoint x: 197, startPoint y: 188, endPoint x: 186, endPoint y: 178, distance: 14.9
click at [212, 181] on icon "button" at bounding box center [216, 185] width 9 height 9
drag, startPoint x: 92, startPoint y: 185, endPoint x: 123, endPoint y: 130, distance: 63.1
click at [92, 184] on icon "button" at bounding box center [94, 185] width 9 height 9
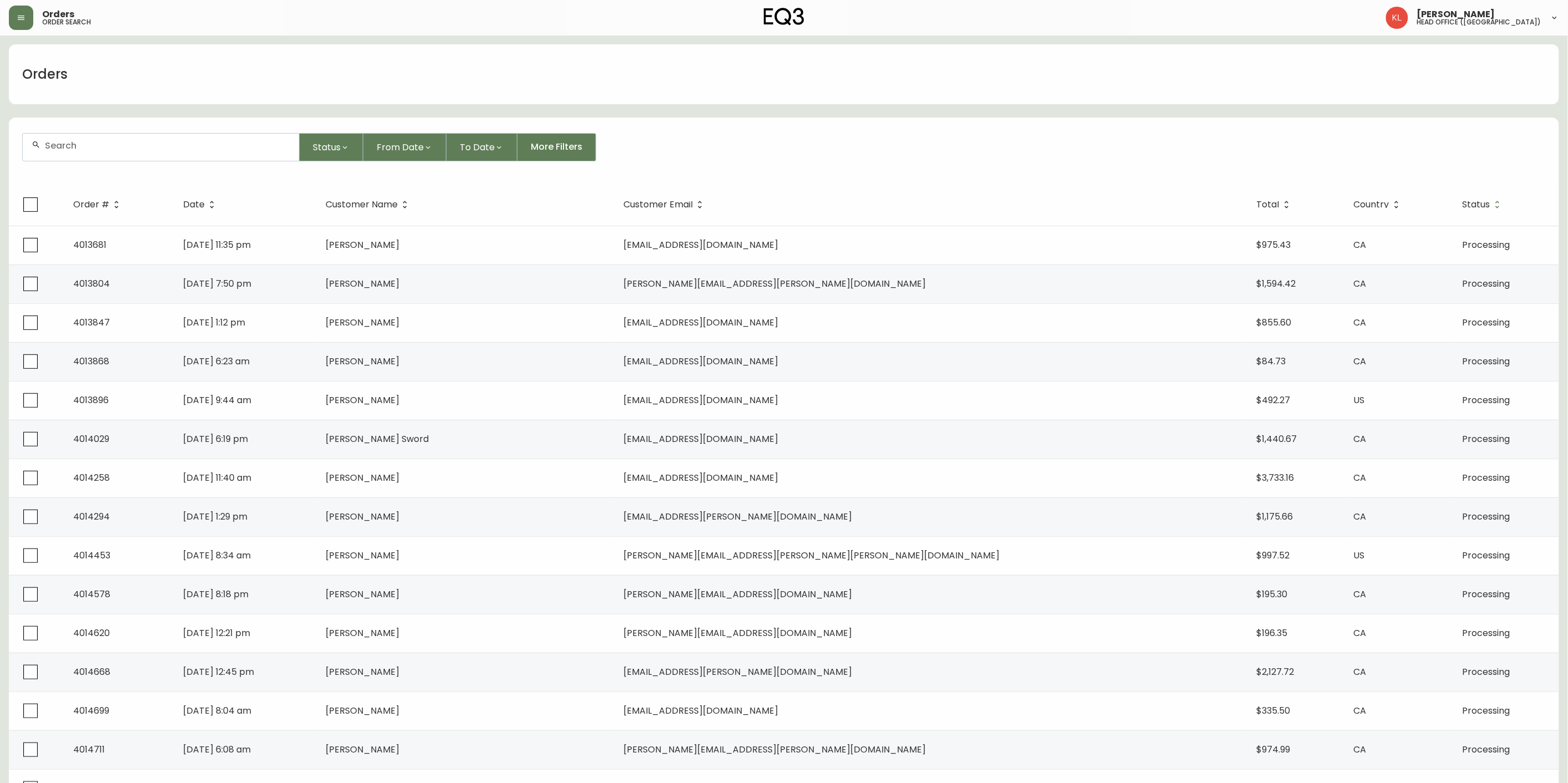
click at [107, 137] on div at bounding box center [160, 147] width 276 height 27
paste input "4133761"
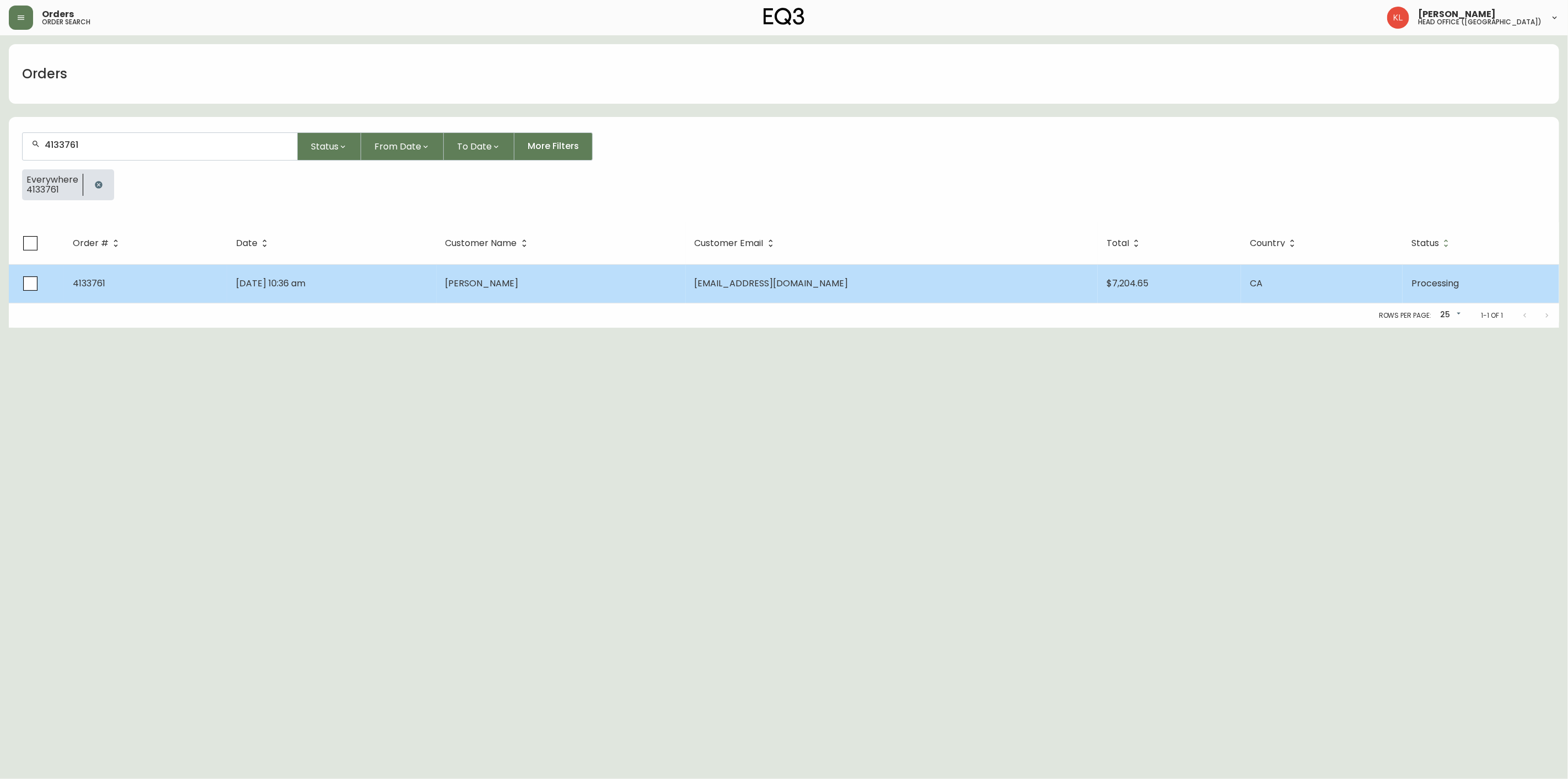
type input "4133761"
click at [274, 272] on td "[DATE] 10:36 am" at bounding box center [332, 283] width 209 height 39
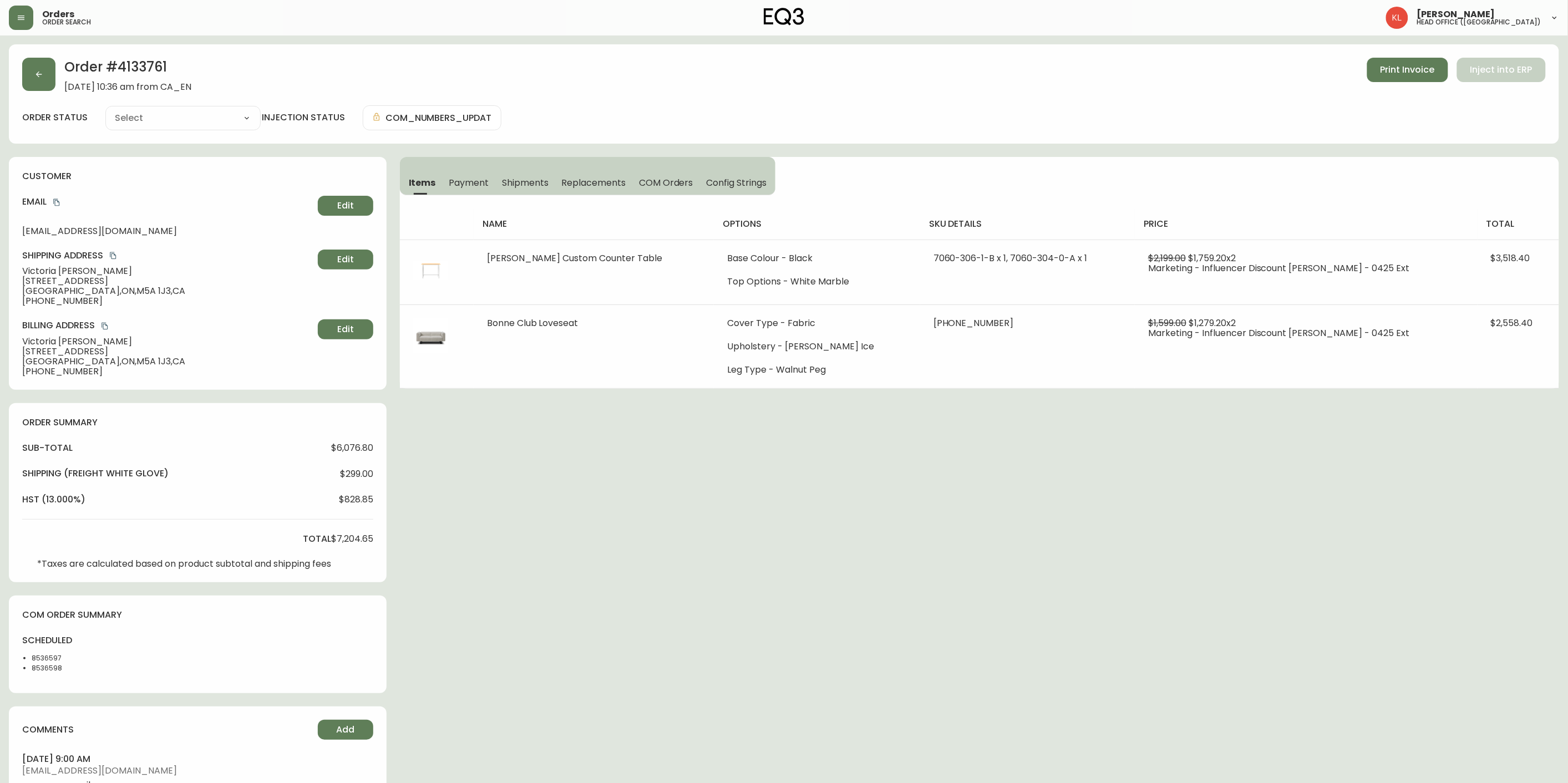
type input "Processing"
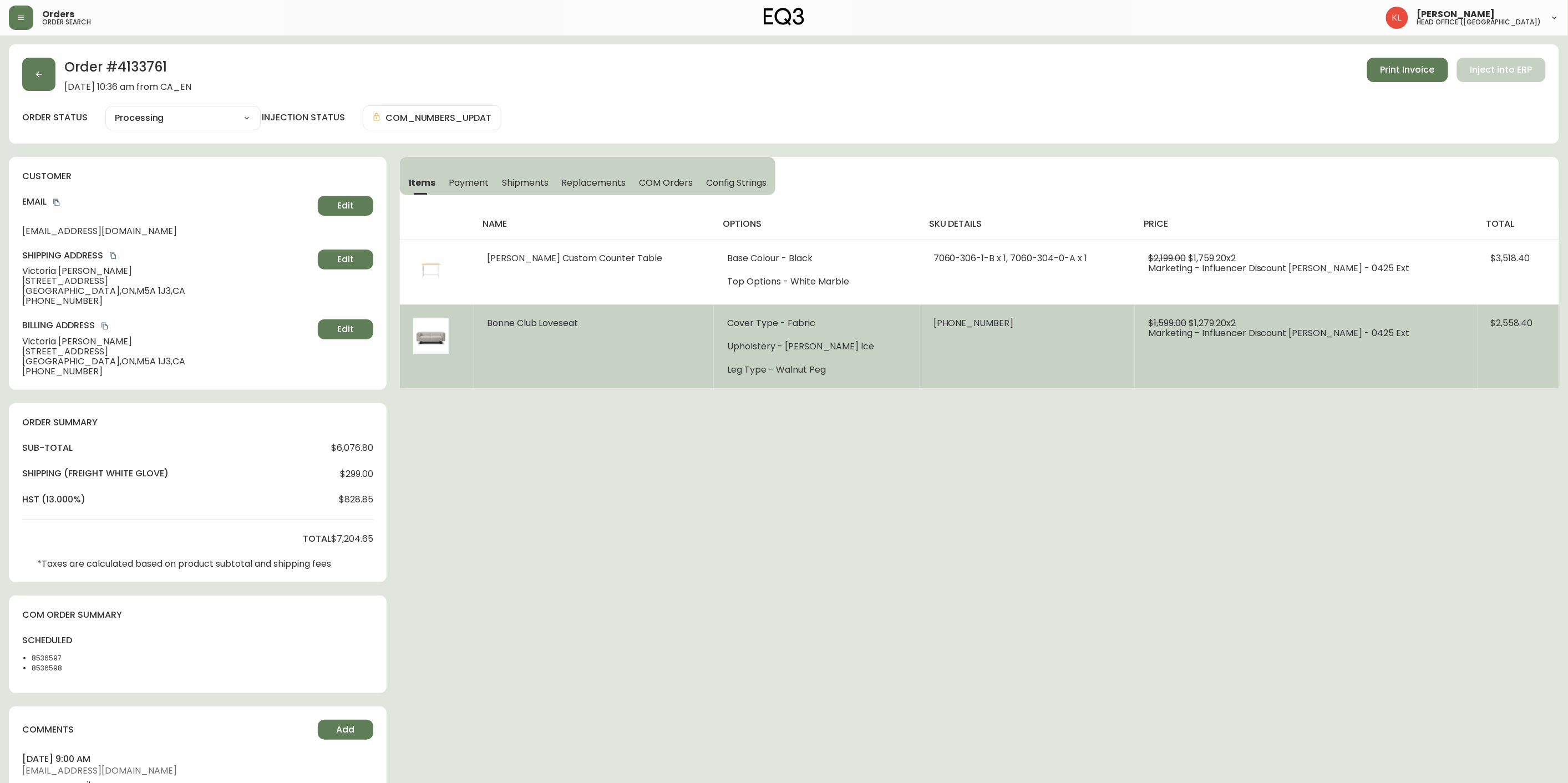
select select "PROCESSING"
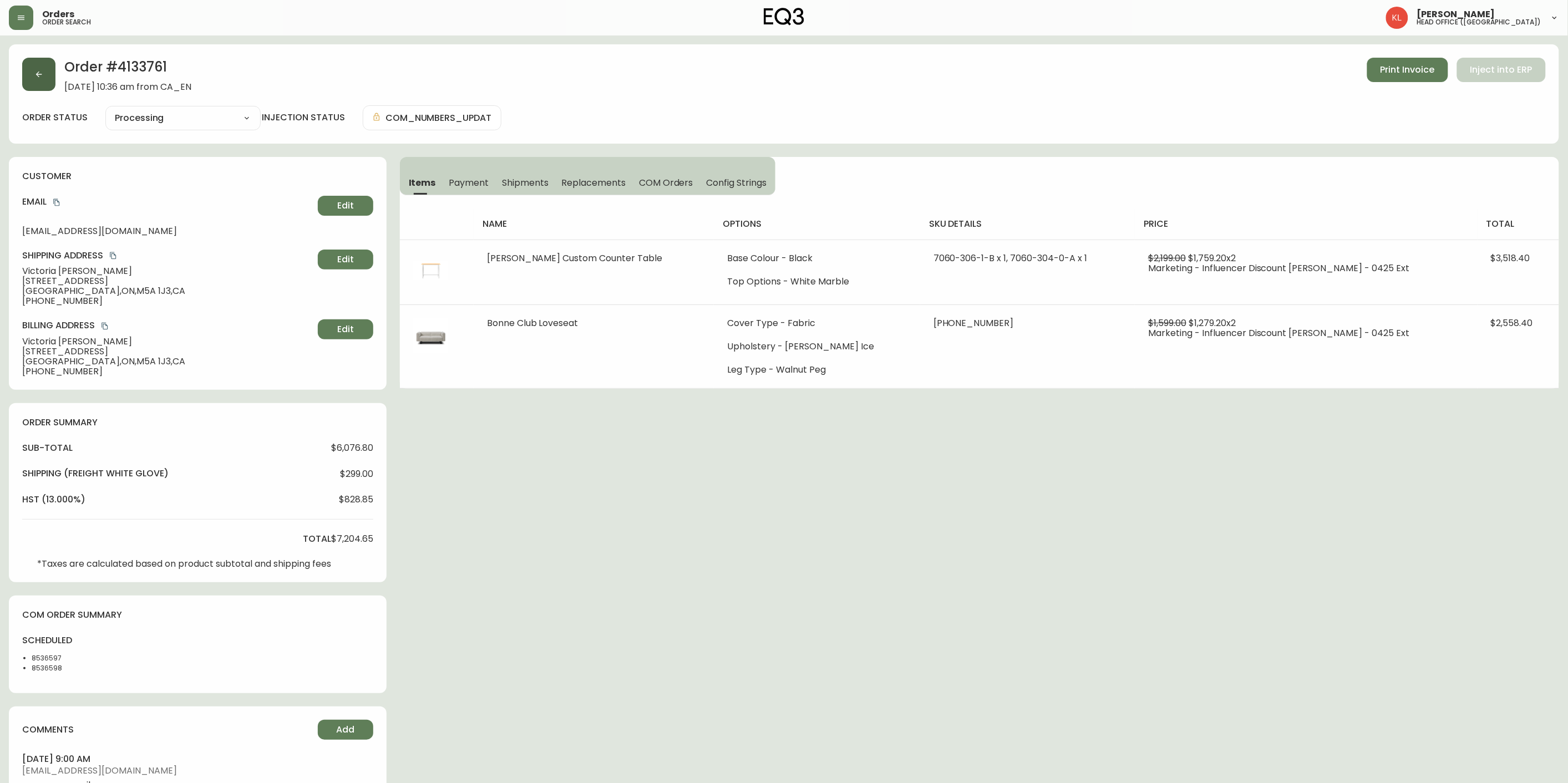
click at [33, 87] on button "button" at bounding box center [38, 74] width 33 height 33
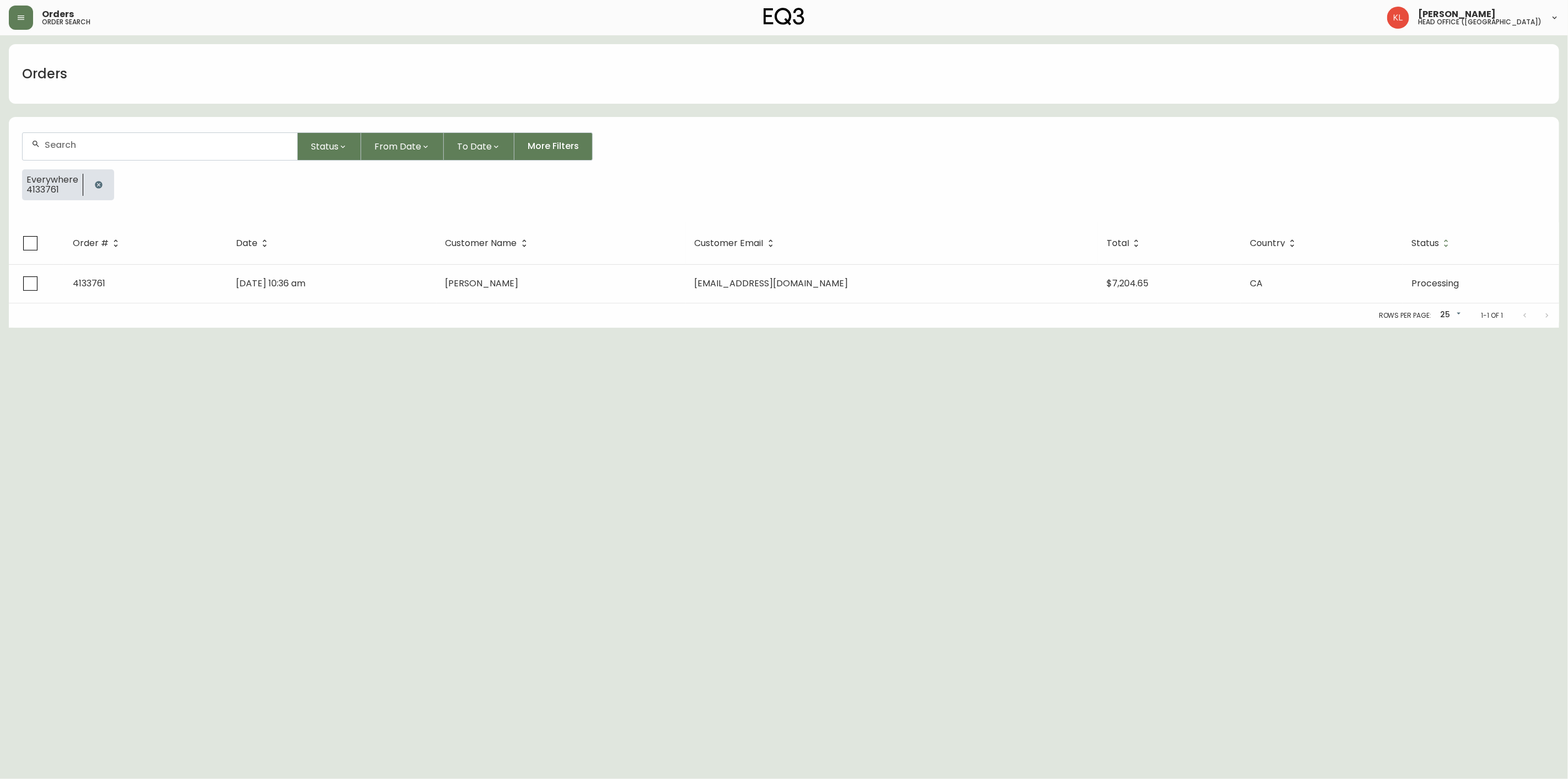
click at [102, 181] on button "button" at bounding box center [98, 184] width 22 height 22
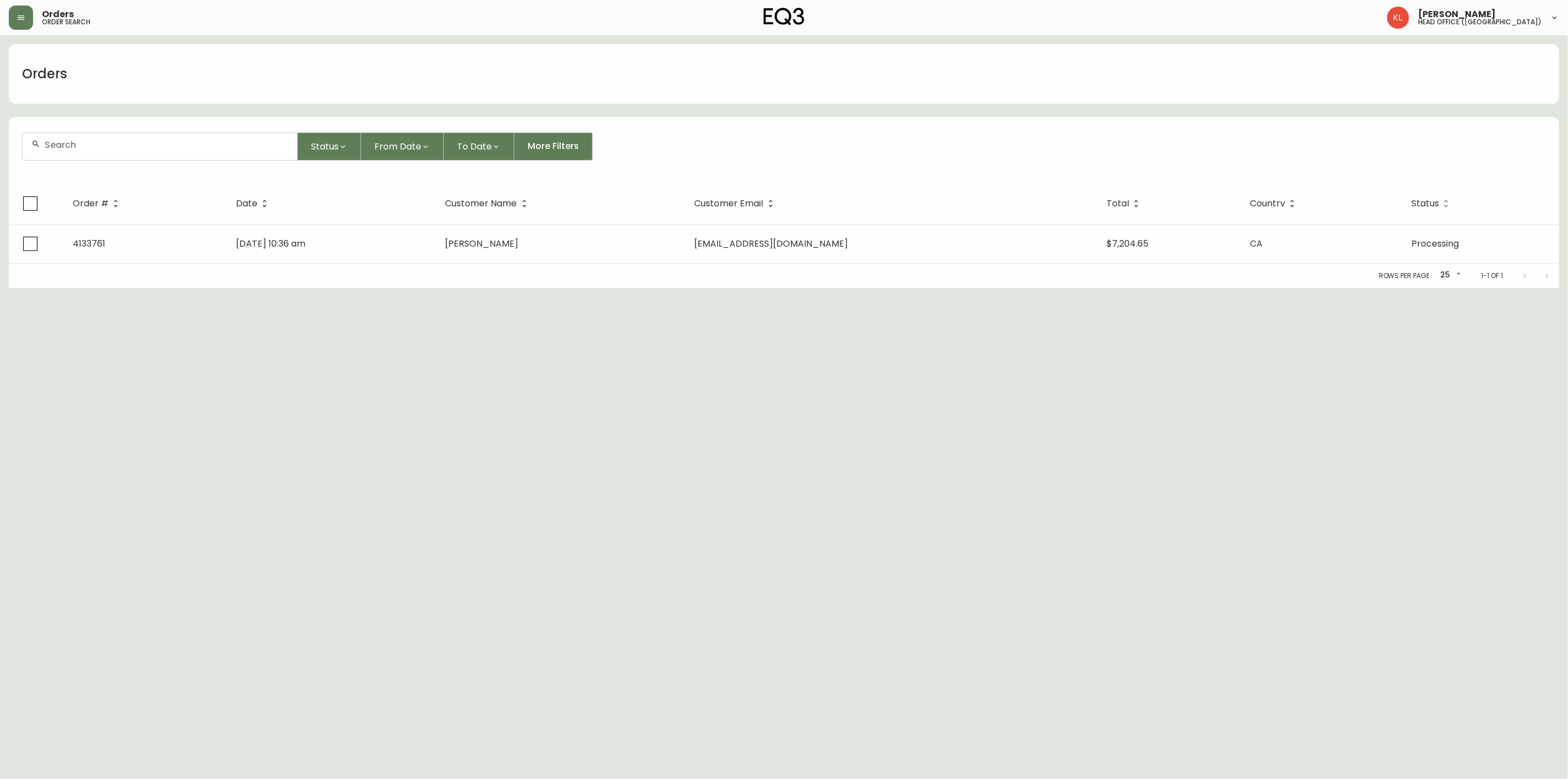
click at [118, 152] on div at bounding box center [159, 147] width 274 height 27
paste input "[EMAIL_ADDRESS][DOMAIN_NAME]"
drag, startPoint x: -10, startPoint y: 189, endPoint x: -33, endPoint y: 188, distance: 23.0
click at [0, 188] on html "Orders order search [PERSON_NAME] head office ([GEOGRAPHIC_DATA]) Orders [EMAIL…" at bounding box center [784, 145] width 1568 height 289
paste input "4134339"
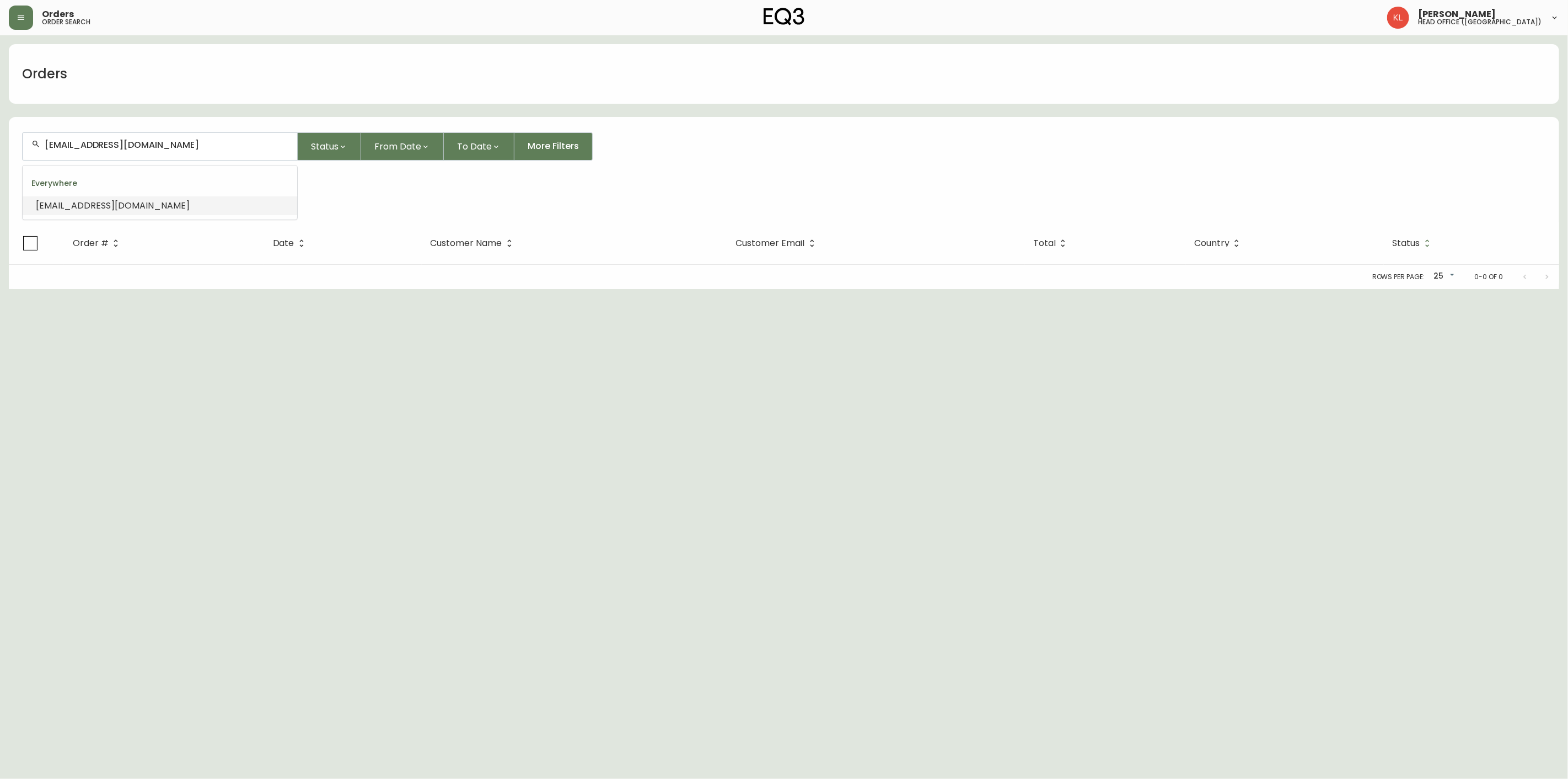
type input "4134339"
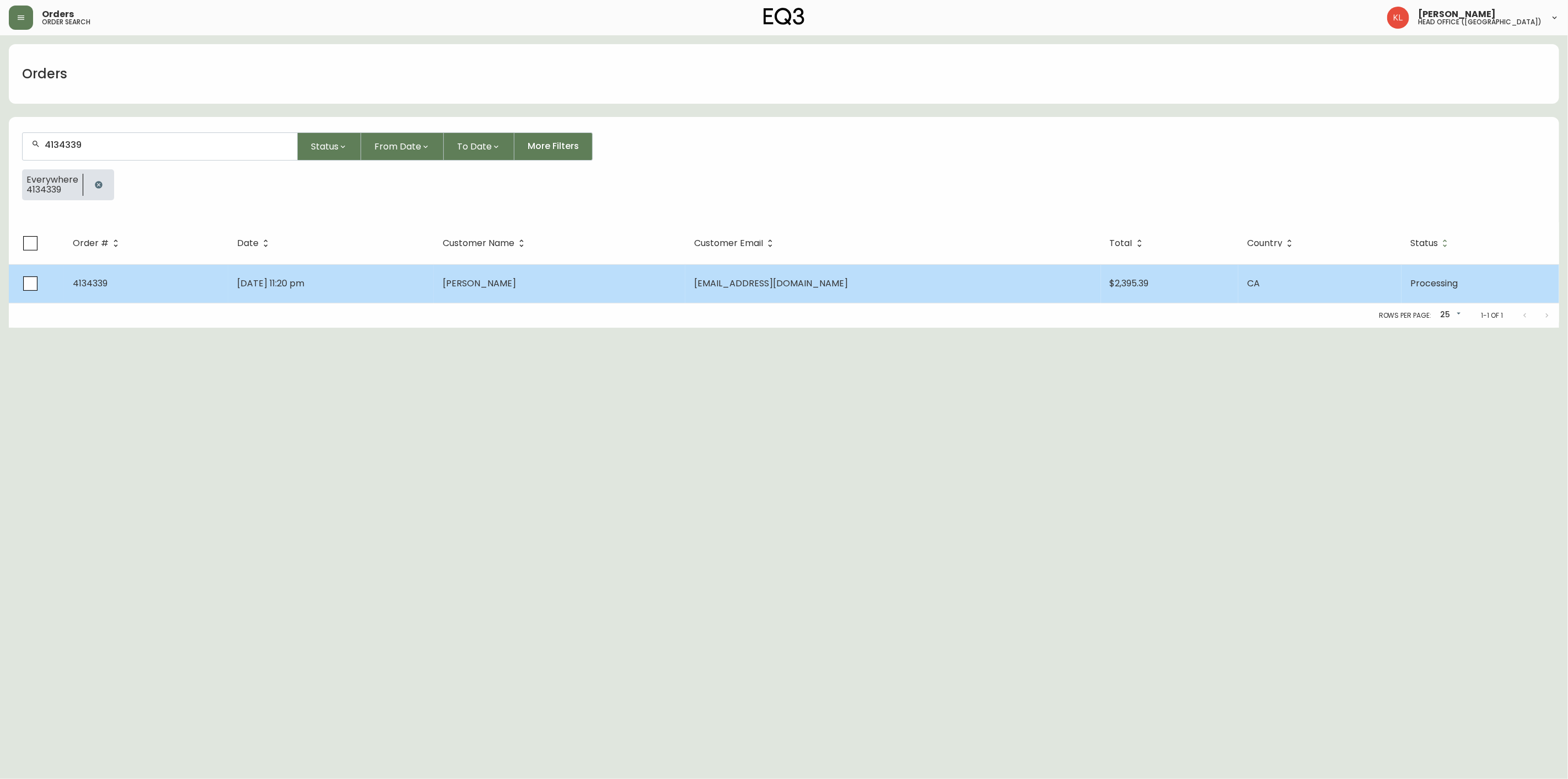
type input "4134339"
click at [271, 273] on td "[DATE] 11:20 pm" at bounding box center [331, 283] width 206 height 39
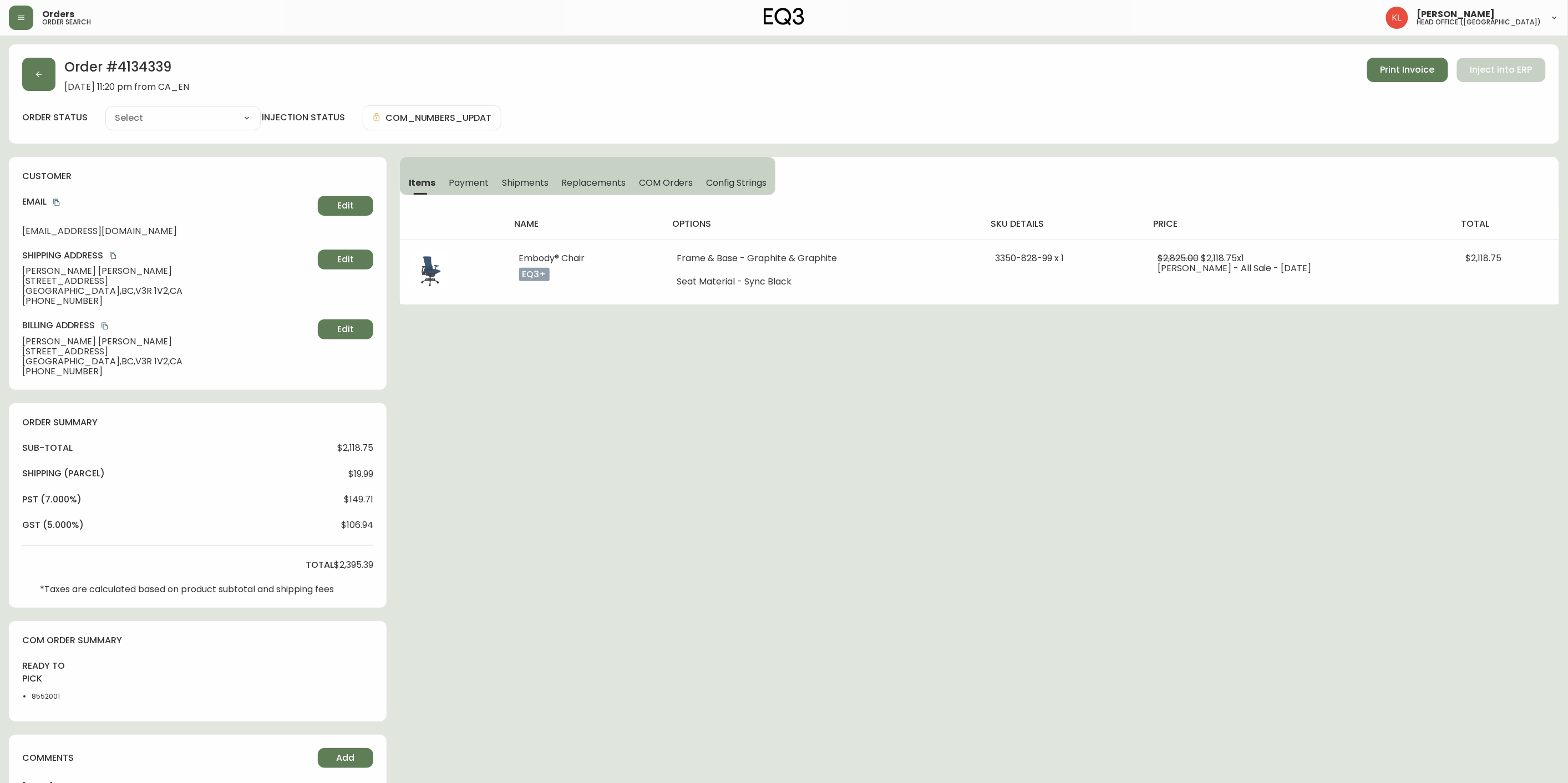
type input "Processing"
select select "PROCESSING"
